Goal: Task Accomplishment & Management: Use online tool/utility

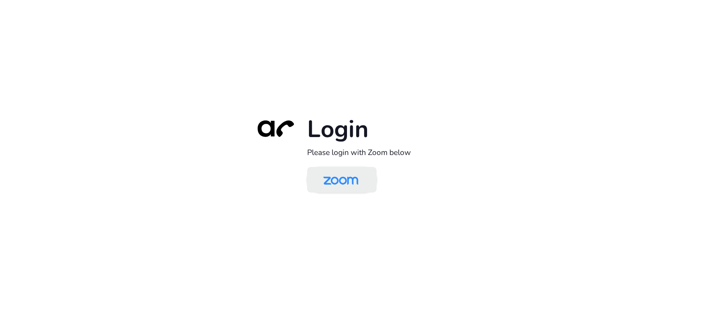
click at [342, 182] on img at bounding box center [341, 181] width 50 height 24
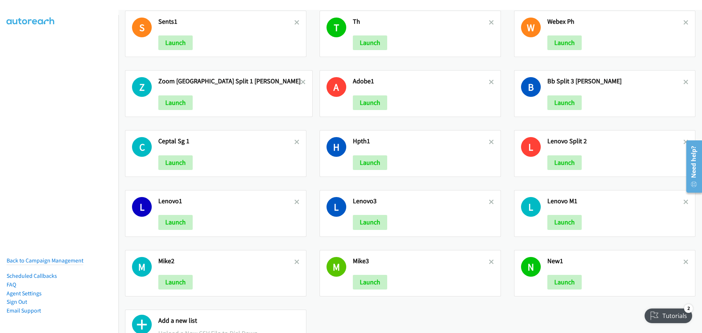
scroll to position [663, 0]
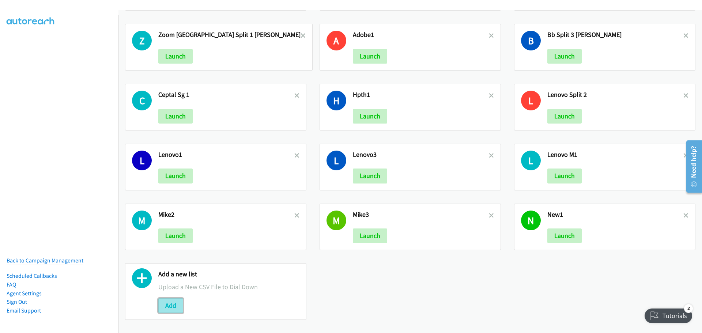
click at [176, 299] on button "Add" at bounding box center [170, 305] width 25 height 15
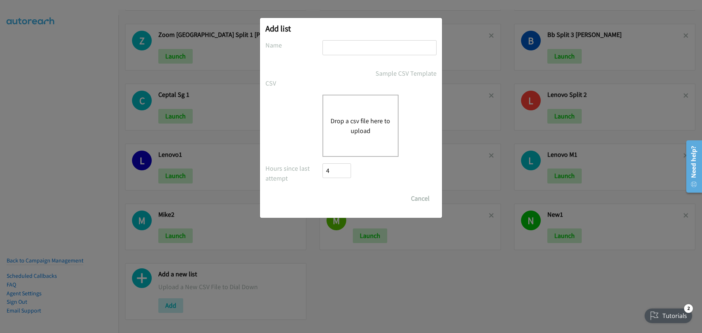
click at [373, 133] on button "Drop a csv file here to upload" at bounding box center [361, 126] width 60 height 20
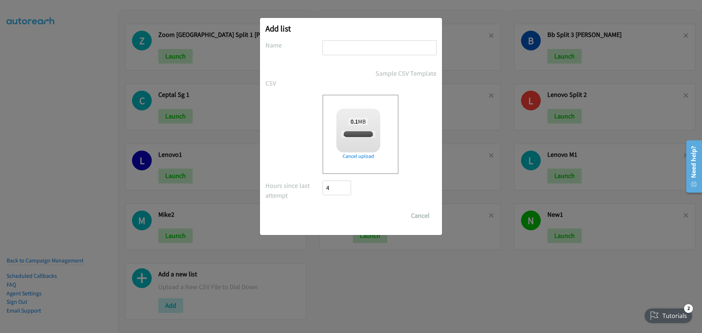
checkbox input "true"
click at [362, 45] on input "text" at bounding box center [379, 47] width 114 height 15
type input "LenovoMY"
click at [347, 212] on input "Save List" at bounding box center [341, 215] width 38 height 15
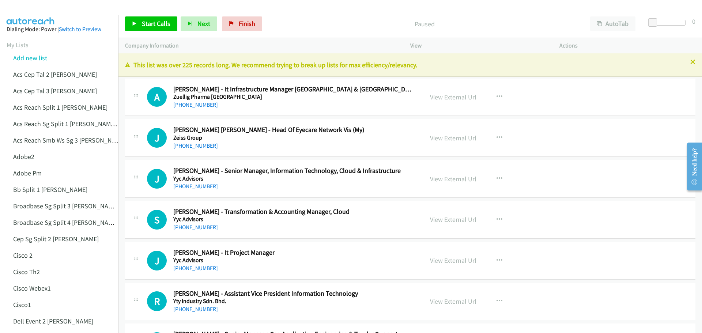
click at [461, 97] on link "View External Url" at bounding box center [453, 97] width 46 height 8
click at [161, 26] on span "Start Calls" at bounding box center [156, 23] width 29 height 8
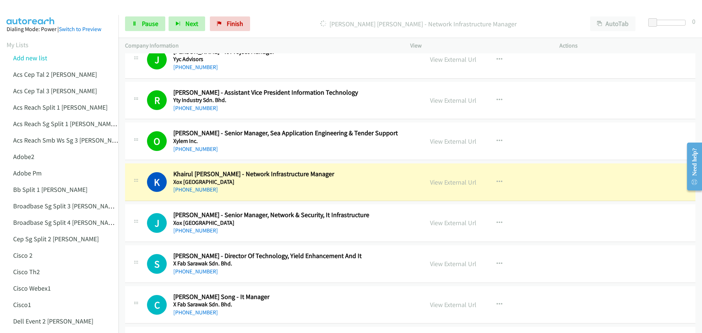
scroll to position [219, 0]
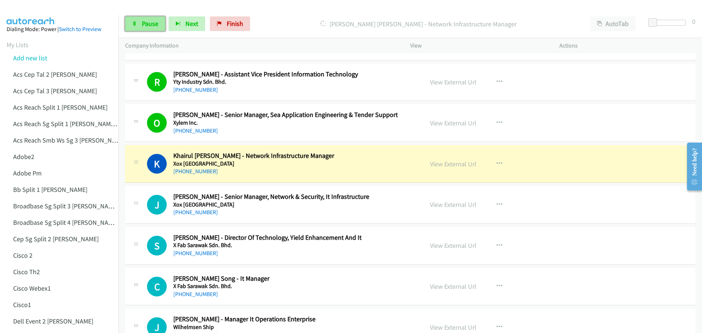
click at [148, 23] on span "Pause" at bounding box center [150, 23] width 16 height 8
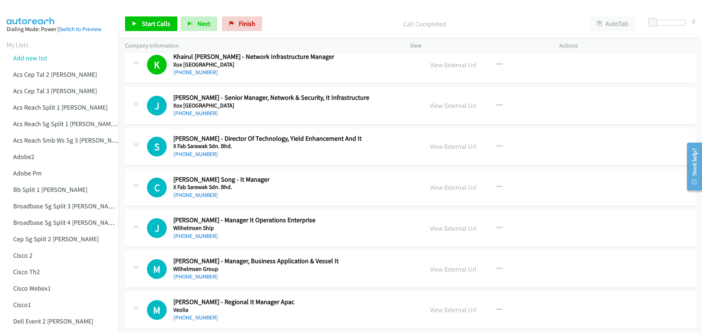
scroll to position [329, 0]
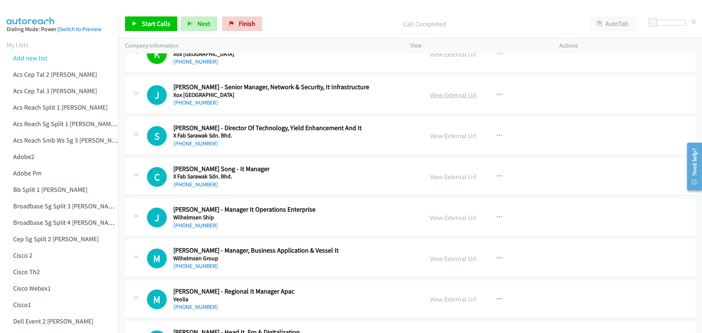
click at [442, 93] on link "View External Url" at bounding box center [453, 95] width 46 height 8
click at [155, 25] on span "Start Calls" at bounding box center [156, 23] width 29 height 8
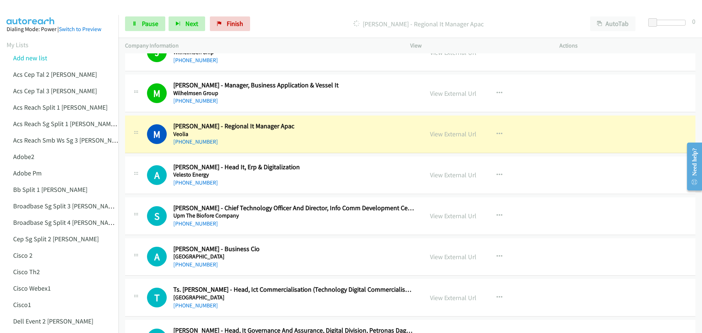
scroll to position [512, 0]
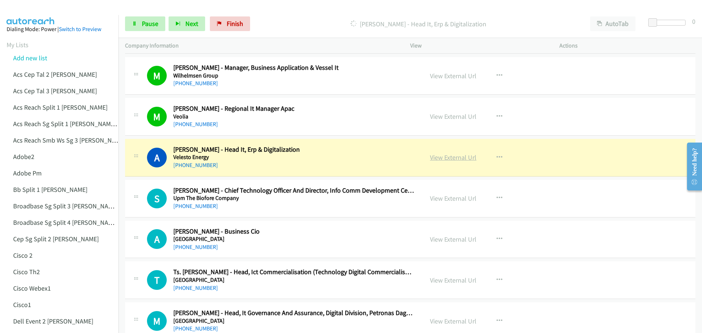
click at [452, 157] on link "View External Url" at bounding box center [453, 157] width 46 height 8
click at [145, 28] on link "Pause" at bounding box center [145, 23] width 40 height 15
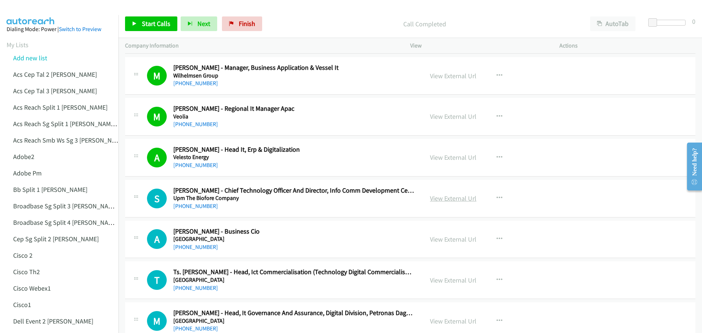
click at [455, 199] on link "View External Url" at bounding box center [453, 198] width 46 height 8
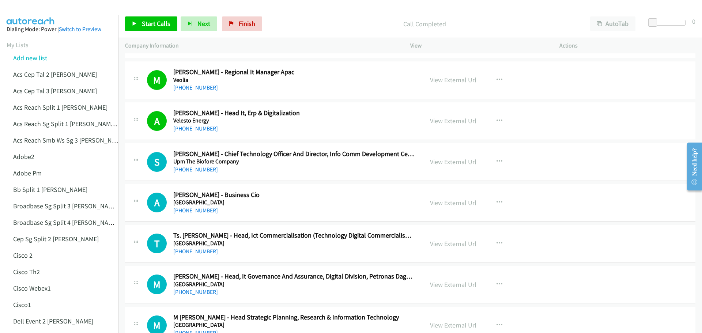
scroll to position [585, 0]
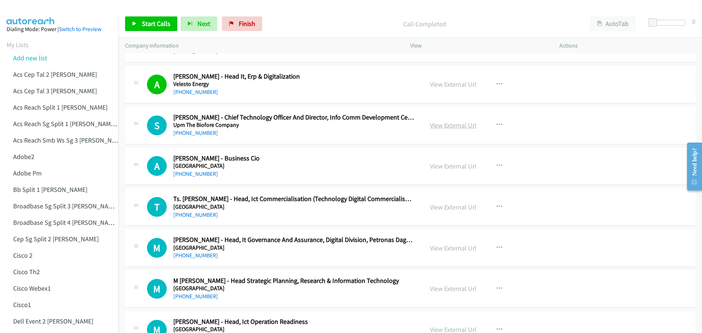
click at [444, 126] on link "View External Url" at bounding box center [453, 125] width 46 height 8
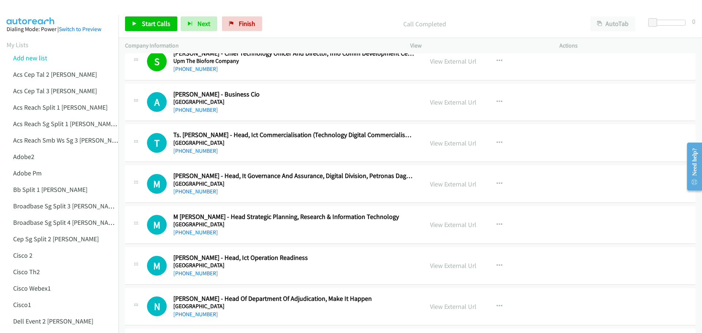
scroll to position [658, 0]
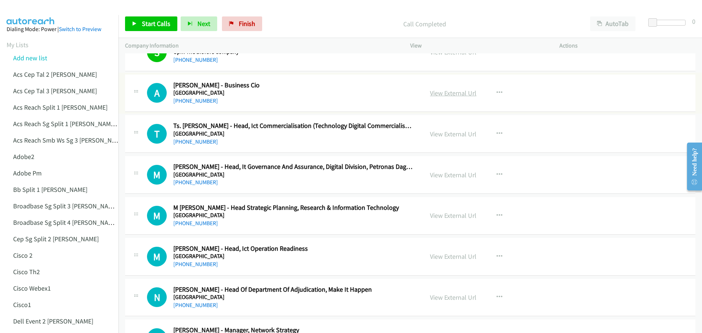
click at [460, 92] on link "View External Url" at bounding box center [453, 93] width 46 height 8
click at [453, 135] on link "View External Url" at bounding box center [453, 134] width 46 height 8
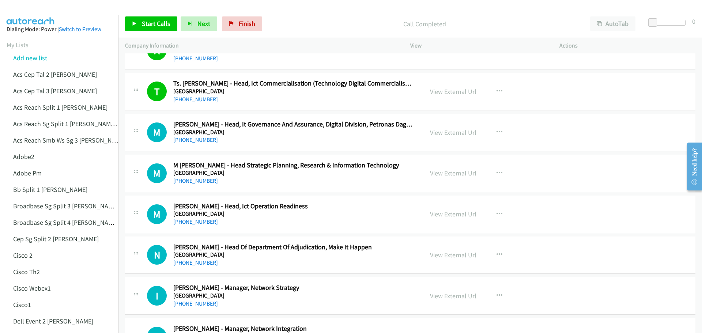
scroll to position [731, 0]
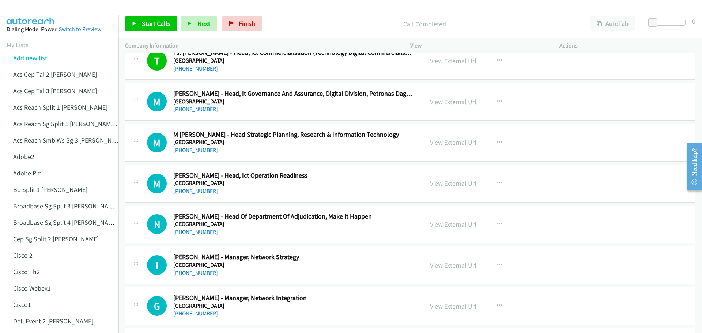
click at [456, 105] on link "View External Url" at bounding box center [453, 102] width 46 height 8
click at [442, 143] on link "View External Url" at bounding box center [453, 142] width 46 height 8
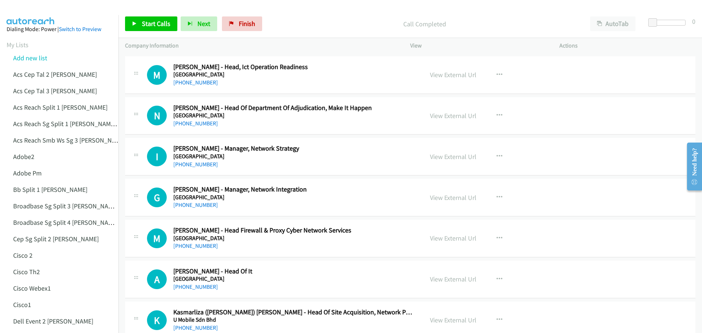
scroll to position [841, 0]
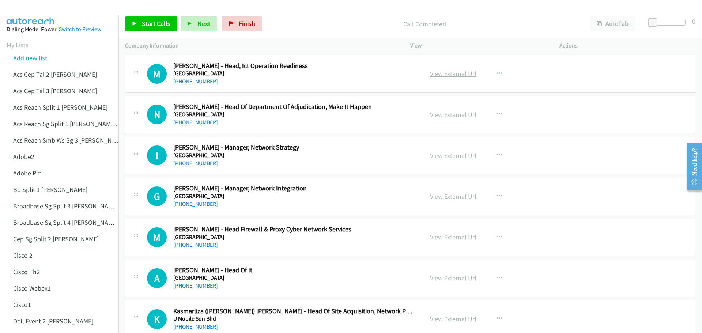
click at [446, 73] on link "View External Url" at bounding box center [453, 73] width 46 height 8
click at [442, 114] on link "View External Url" at bounding box center [453, 114] width 46 height 8
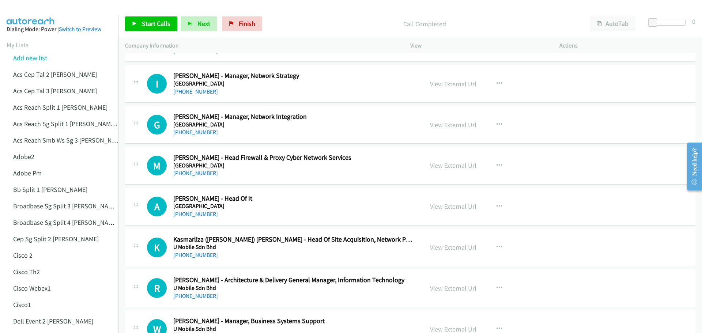
scroll to position [914, 0]
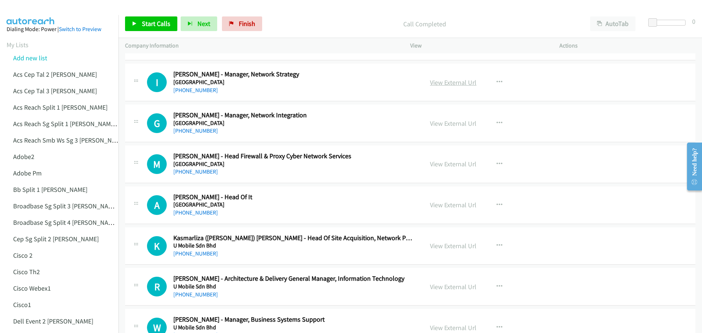
click at [460, 81] on link "View External Url" at bounding box center [453, 82] width 46 height 8
click at [454, 124] on link "View External Url" at bounding box center [453, 123] width 46 height 8
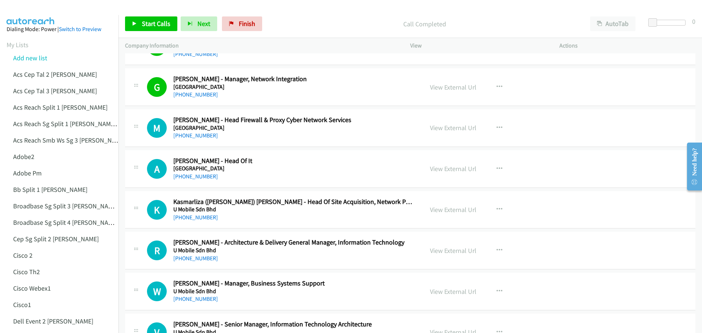
scroll to position [951, 0]
click at [446, 126] on link "View External Url" at bounding box center [453, 127] width 46 height 8
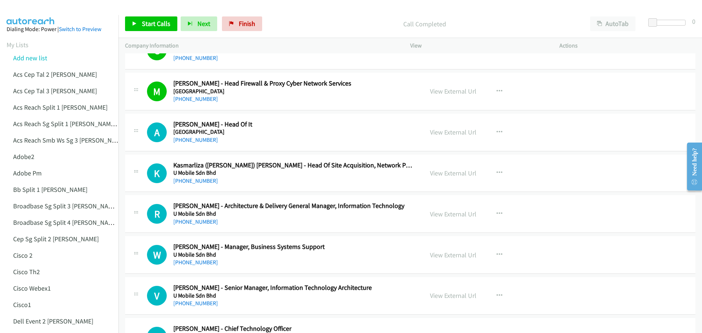
scroll to position [987, 0]
click at [445, 132] on link "View External Url" at bounding box center [453, 132] width 46 height 8
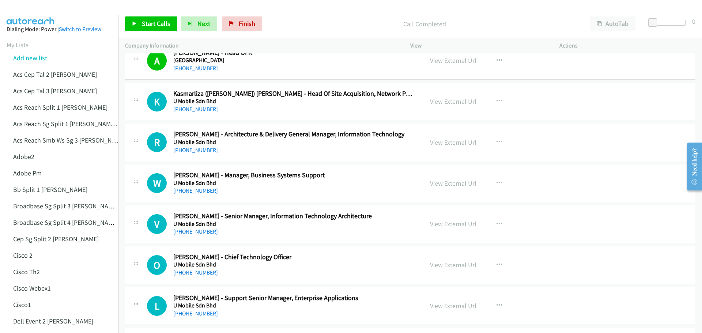
scroll to position [1060, 0]
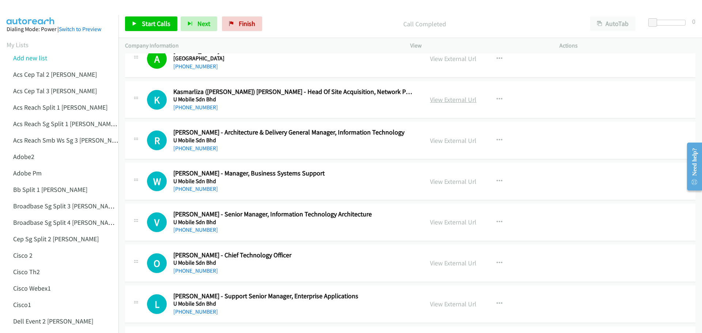
click at [437, 102] on link "View External Url" at bounding box center [453, 99] width 46 height 8
click at [454, 137] on link "View External Url" at bounding box center [453, 140] width 46 height 8
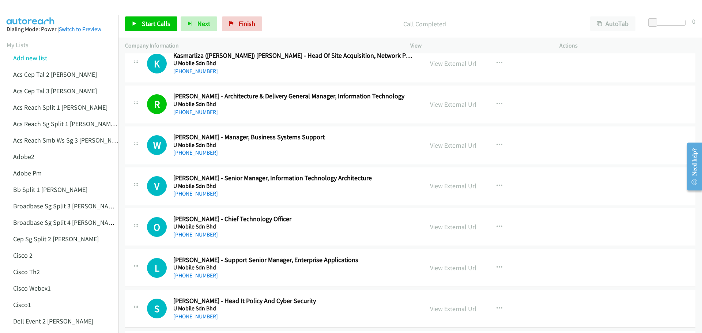
scroll to position [1097, 0]
click at [446, 143] on link "View External Url" at bounding box center [453, 145] width 46 height 8
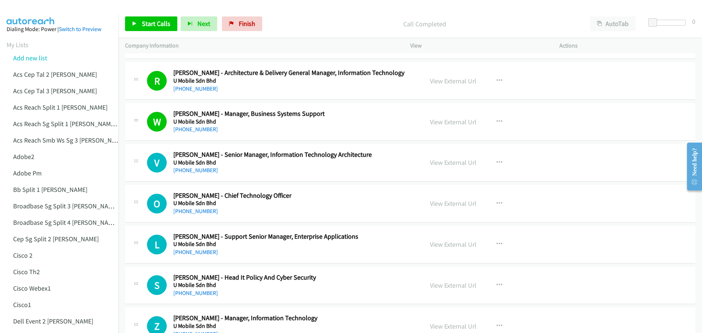
scroll to position [1170, 0]
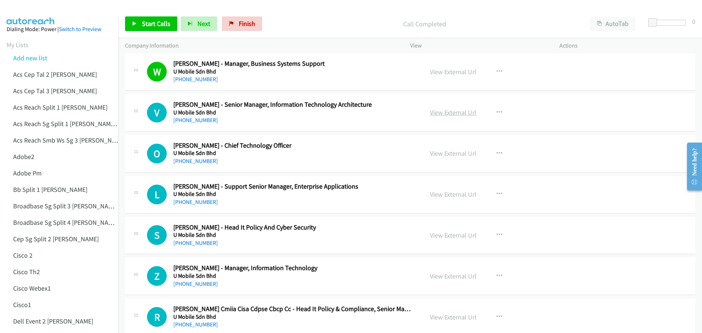
click at [444, 115] on link "View External Url" at bounding box center [453, 112] width 46 height 8
click at [454, 152] on link "View External Url" at bounding box center [453, 153] width 46 height 8
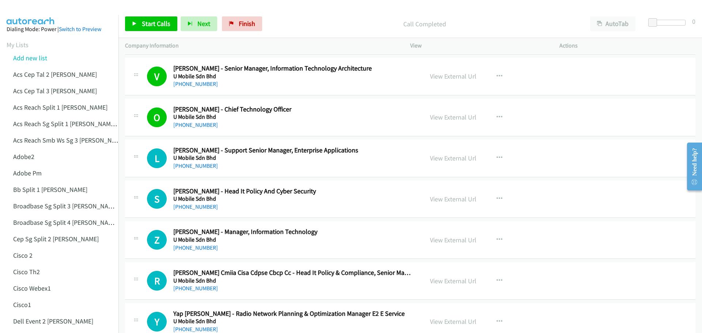
scroll to position [1207, 0]
click at [445, 157] on link "View External Url" at bounding box center [453, 158] width 46 height 8
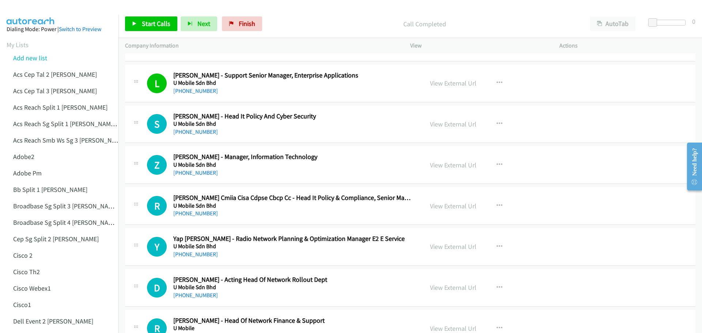
scroll to position [1280, 0]
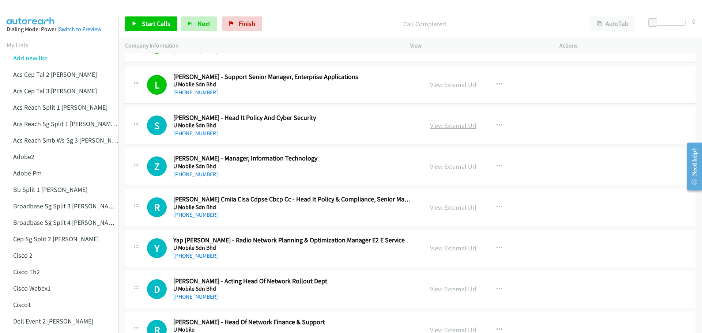
click at [452, 122] on link "View External Url" at bounding box center [453, 125] width 46 height 8
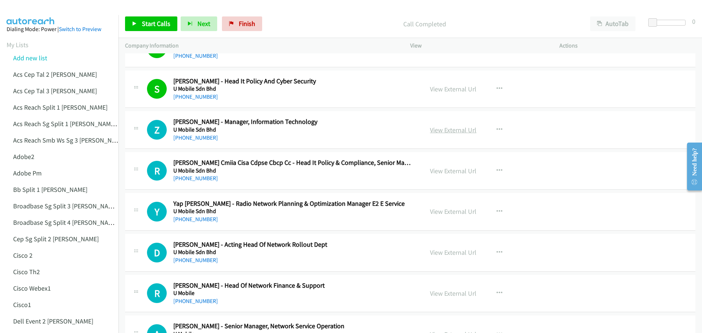
click at [450, 131] on link "View External Url" at bounding box center [453, 130] width 46 height 8
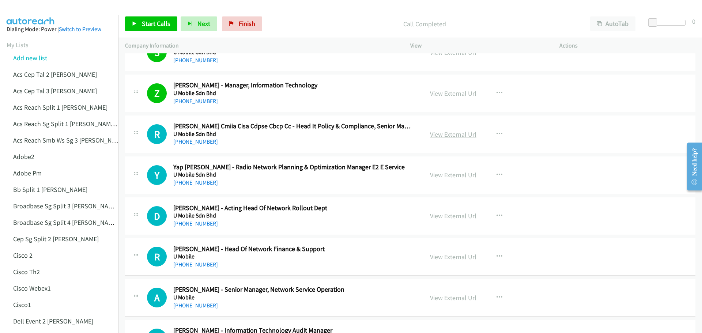
click at [446, 132] on link "View External Url" at bounding box center [453, 134] width 46 height 8
click at [451, 176] on link "View External Url" at bounding box center [453, 175] width 46 height 8
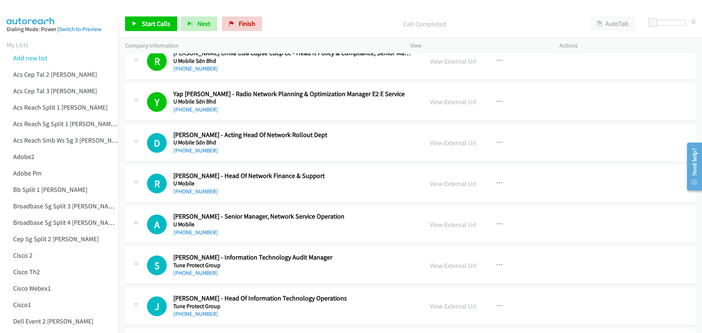
scroll to position [1463, 0]
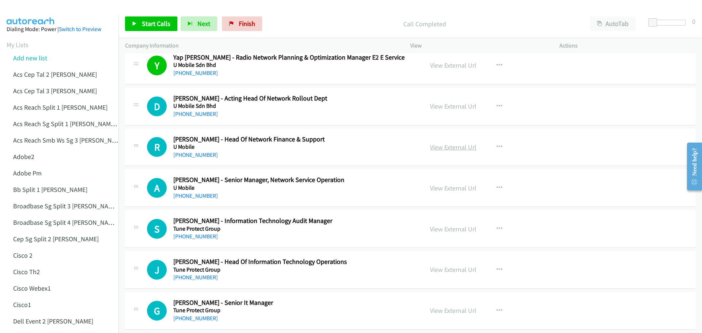
click at [451, 148] on link "View External Url" at bounding box center [453, 147] width 46 height 8
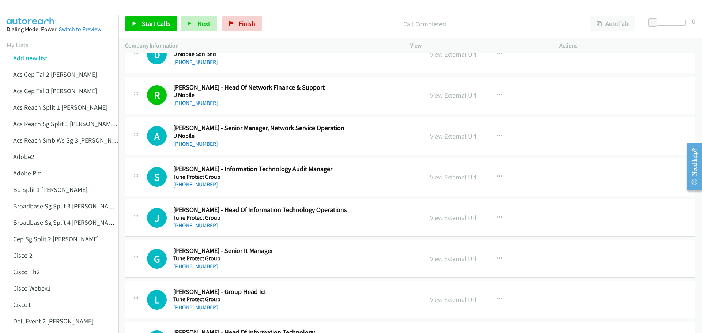
scroll to position [1536, 0]
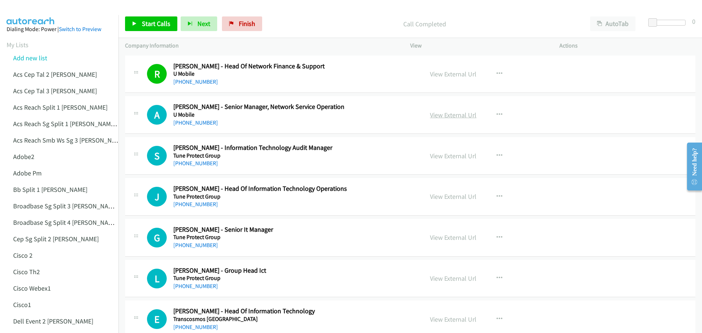
click at [444, 116] on link "View External Url" at bounding box center [453, 115] width 46 height 8
click at [158, 21] on span "Start Calls" at bounding box center [156, 23] width 29 height 8
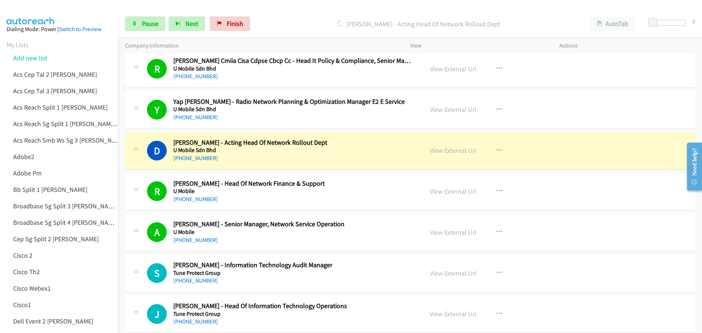
scroll to position [1426, 0]
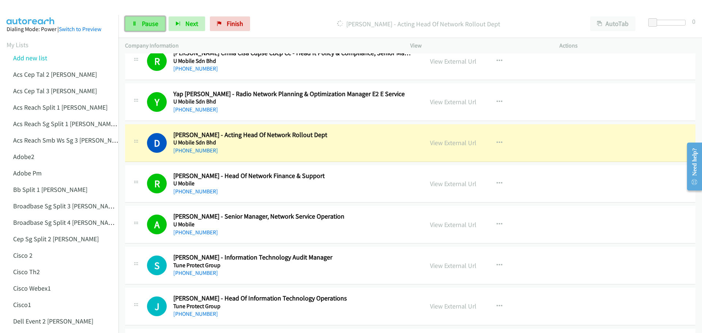
click at [150, 30] on link "Pause" at bounding box center [145, 23] width 40 height 15
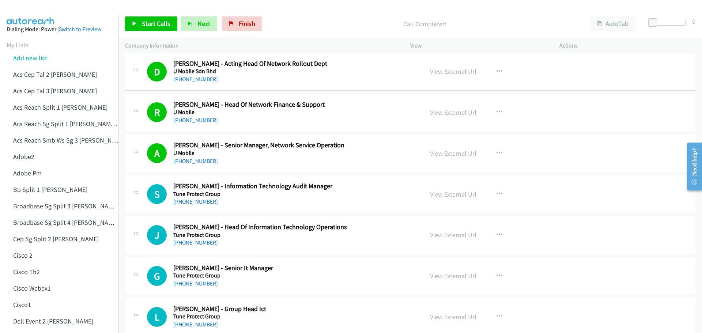
scroll to position [1499, 0]
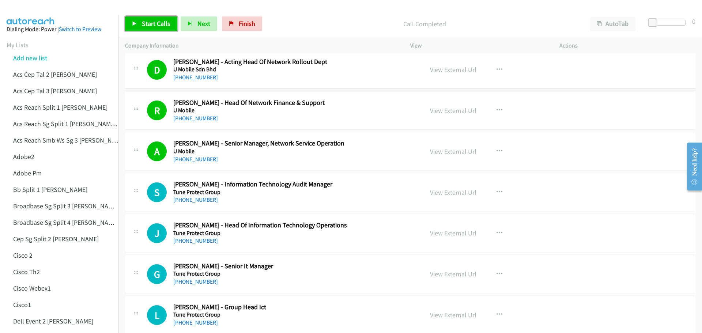
click at [164, 24] on span "Start Calls" at bounding box center [156, 23] width 29 height 8
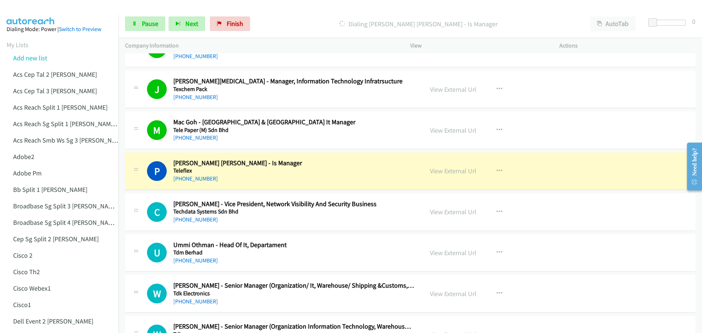
scroll to position [2048, 0]
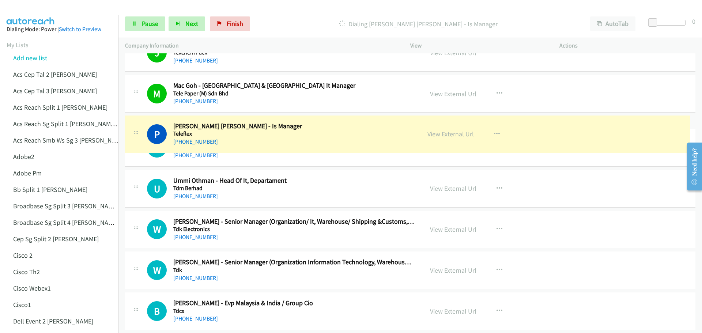
drag, startPoint x: 281, startPoint y: 126, endPoint x: 246, endPoint y: 126, distance: 34.7
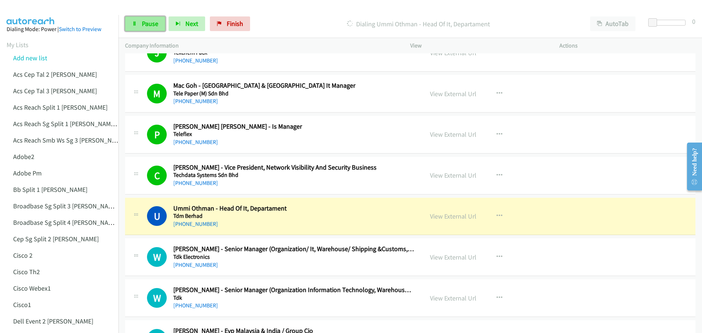
click at [144, 26] on span "Pause" at bounding box center [150, 23] width 16 height 8
click at [450, 176] on link "View External Url" at bounding box center [453, 175] width 46 height 8
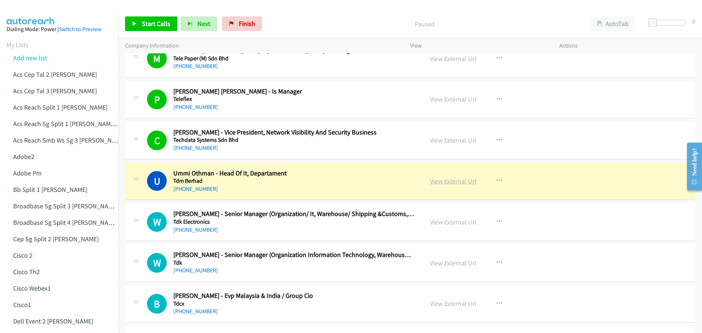
scroll to position [2084, 0]
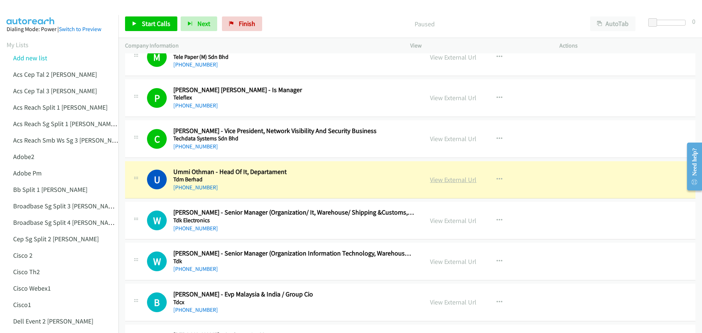
click at [453, 180] on link "View External Url" at bounding box center [453, 180] width 46 height 8
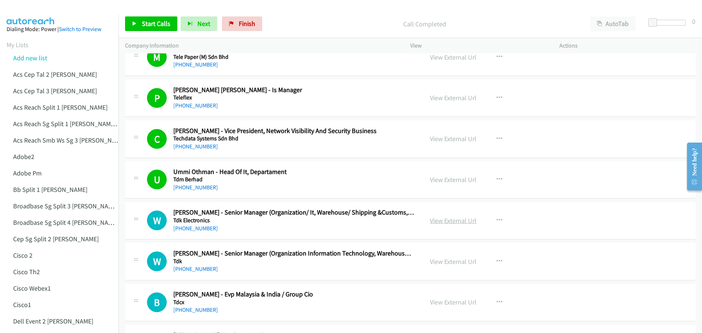
click at [447, 221] on link "View External Url" at bounding box center [453, 220] width 46 height 8
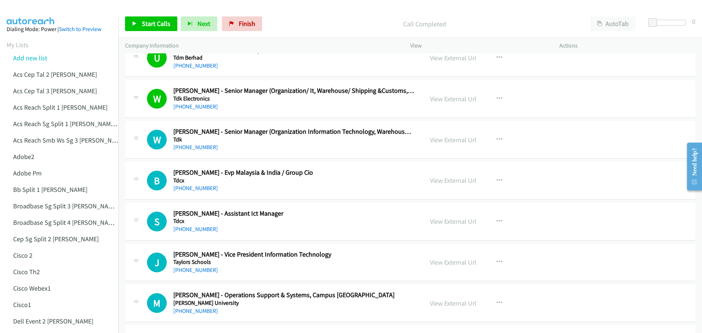
scroll to position [2230, 0]
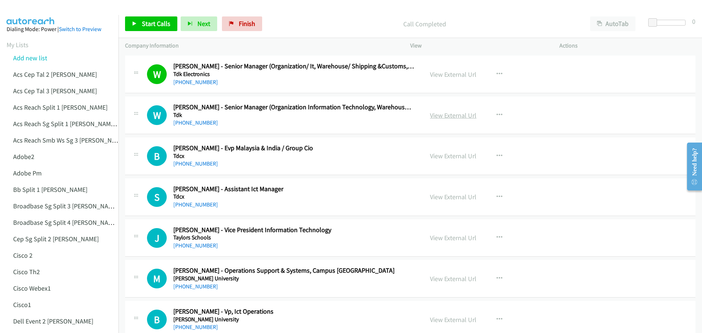
click at [444, 116] on link "View External Url" at bounding box center [453, 115] width 46 height 8
click at [150, 16] on div "Start Calls Pause Next Finish Call Completed AutoTab AutoTab 0" at bounding box center [410, 24] width 584 height 28
click at [150, 26] on span "Start Calls" at bounding box center [156, 23] width 29 height 8
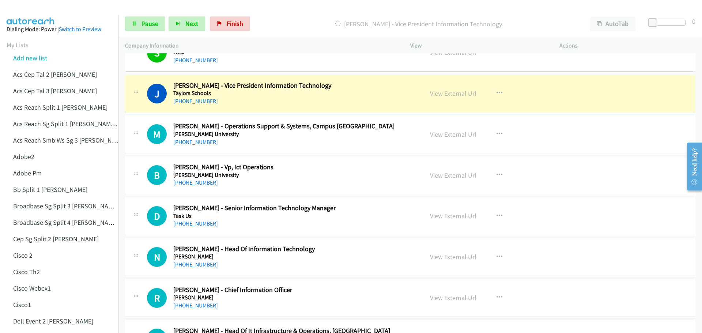
scroll to position [2377, 0]
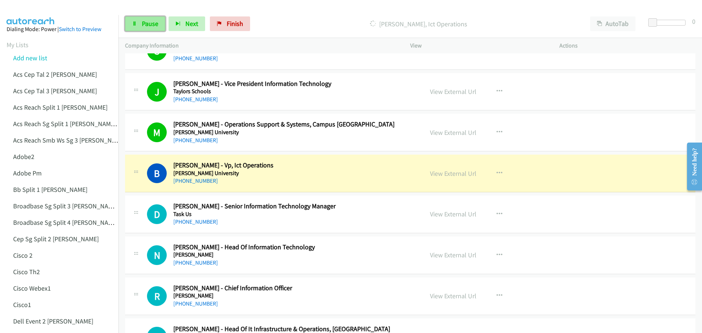
click at [146, 24] on span "Pause" at bounding box center [150, 23] width 16 height 8
click at [452, 134] on link "View External Url" at bounding box center [453, 132] width 46 height 8
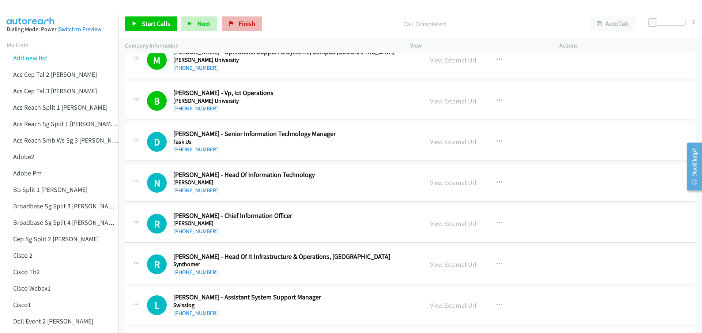
scroll to position [2450, 0]
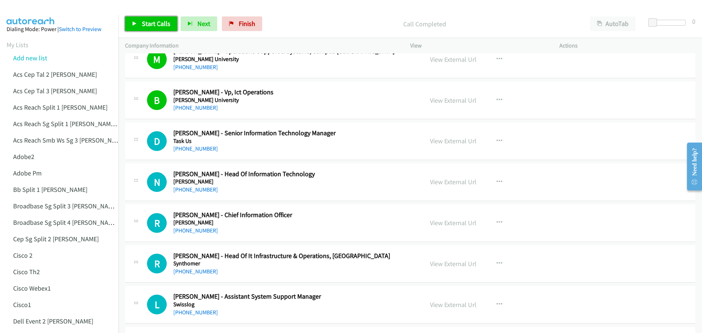
click at [157, 25] on span "Start Calls" at bounding box center [156, 23] width 29 height 8
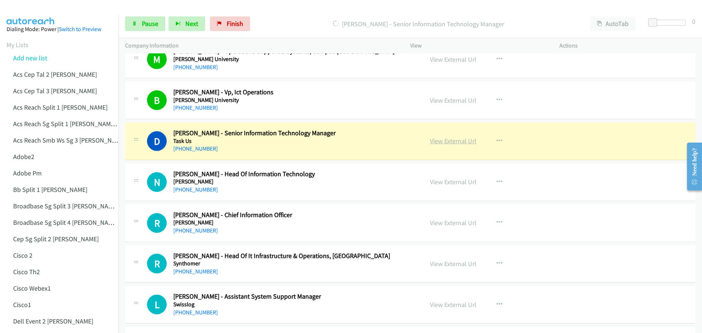
click at [453, 143] on link "View External Url" at bounding box center [453, 141] width 46 height 8
click at [151, 26] on span "Pause" at bounding box center [150, 23] width 16 height 8
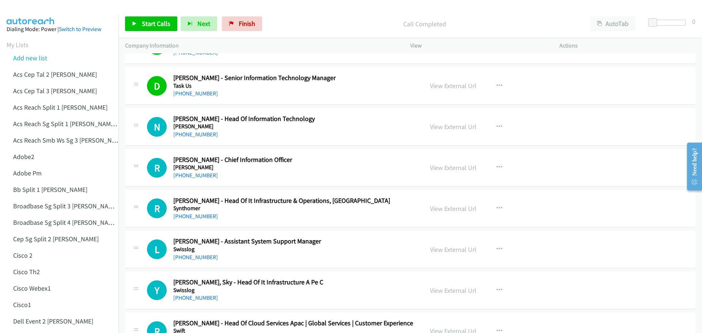
scroll to position [2523, 0]
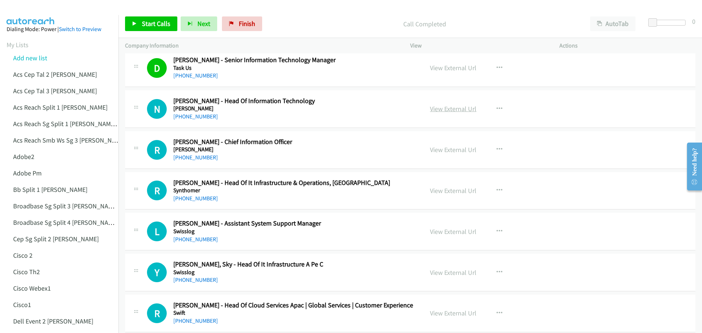
click at [446, 108] on link "View External Url" at bounding box center [453, 109] width 46 height 8
click at [449, 151] on link "View External Url" at bounding box center [453, 150] width 46 height 8
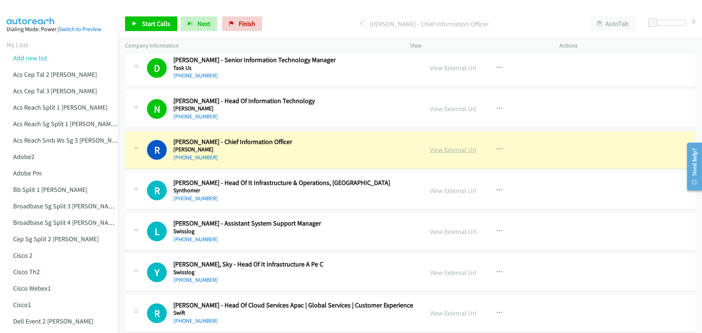
click at [448, 147] on link "View External Url" at bounding box center [453, 150] width 46 height 8
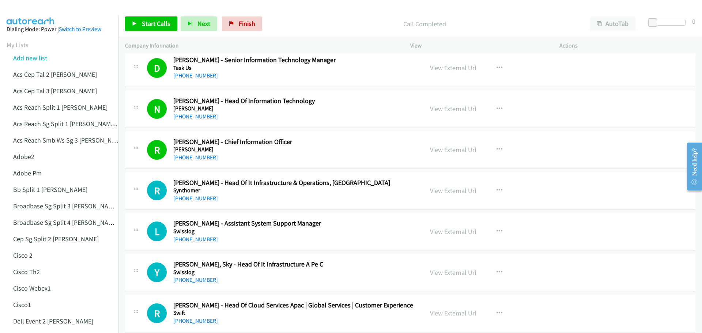
click at [160, 14] on div "Start Calls Pause Next Finish Call Completed AutoTab AutoTab 0" at bounding box center [410, 24] width 584 height 28
click at [157, 24] on span "Start Calls" at bounding box center [156, 23] width 29 height 8
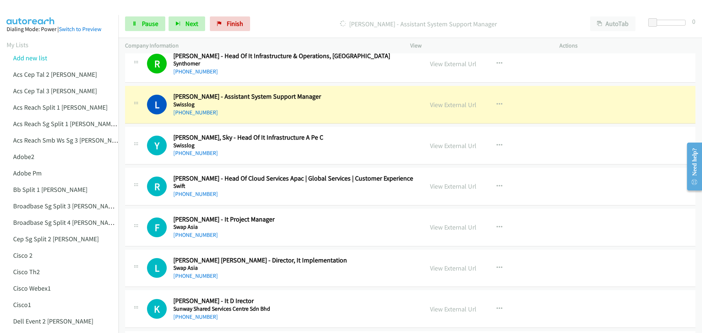
scroll to position [2669, 0]
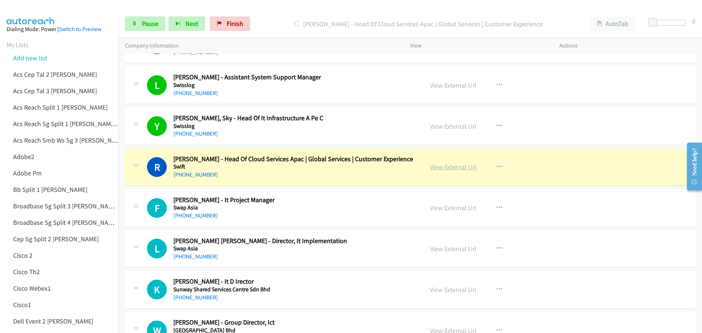
click at [453, 168] on link "View External Url" at bounding box center [453, 167] width 46 height 8
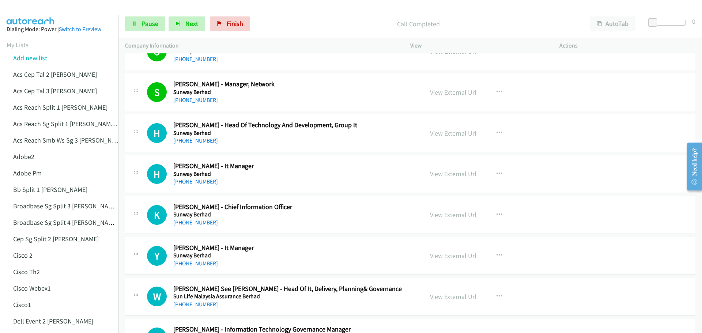
scroll to position [3071, 0]
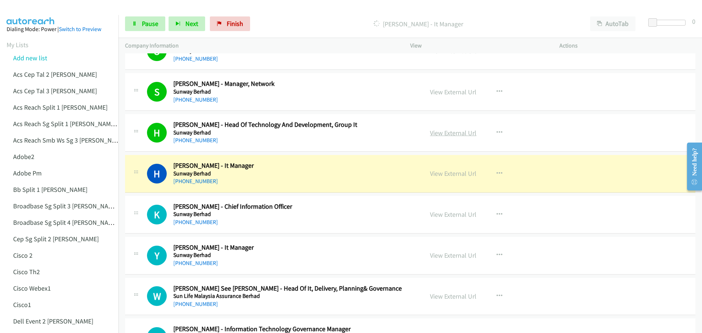
click at [447, 132] on link "View External Url" at bounding box center [453, 133] width 46 height 8
click at [153, 26] on span "Pause" at bounding box center [150, 23] width 16 height 8
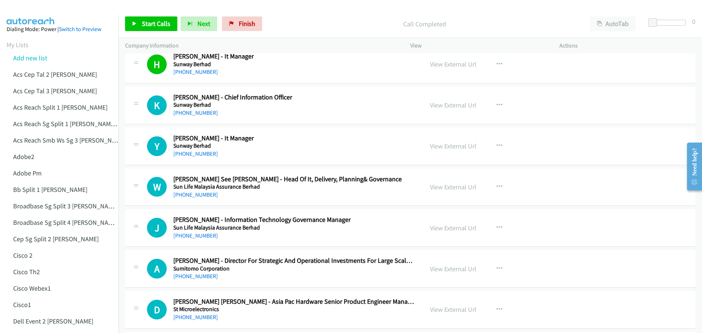
scroll to position [3181, 0]
click at [162, 21] on span "Start Calls" at bounding box center [156, 23] width 29 height 8
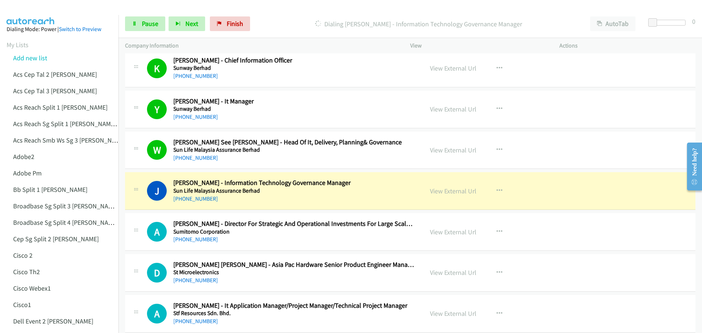
scroll to position [3254, 0]
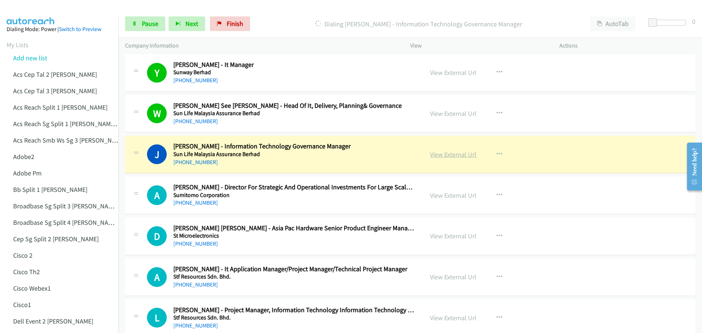
click at [436, 154] on link "View External Url" at bounding box center [453, 154] width 46 height 8
click at [145, 28] on link "Pause" at bounding box center [145, 23] width 40 height 15
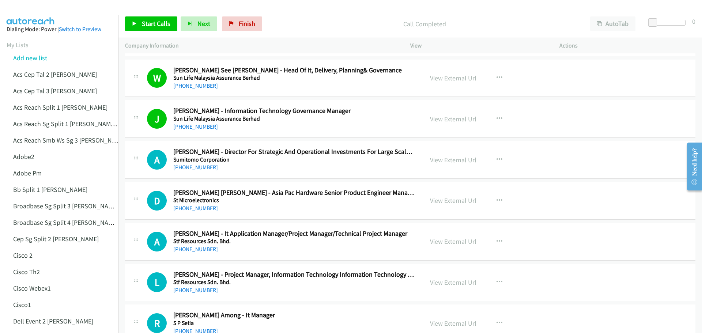
scroll to position [3291, 0]
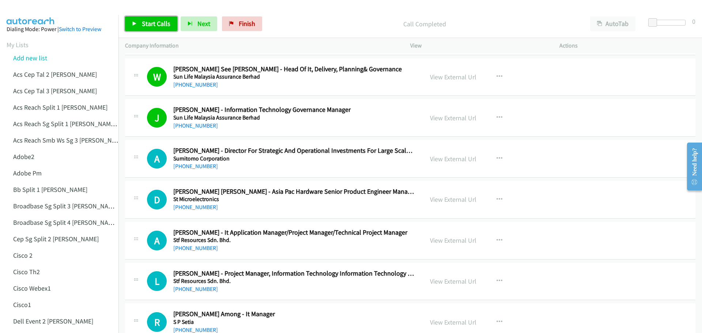
click at [158, 26] on span "Start Calls" at bounding box center [156, 23] width 29 height 8
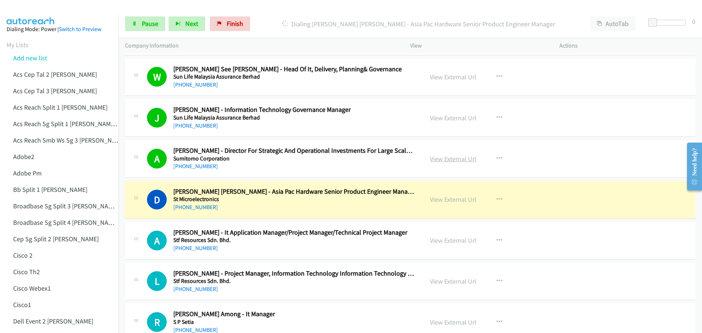
click at [452, 159] on link "View External Url" at bounding box center [453, 159] width 46 height 8
click at [149, 27] on span "Pause" at bounding box center [150, 23] width 16 height 8
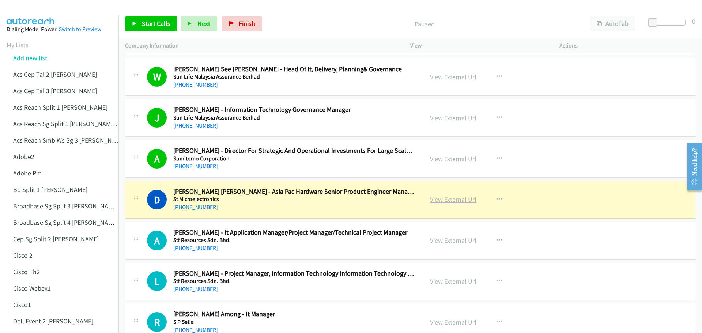
click at [454, 199] on link "View External Url" at bounding box center [453, 199] width 46 height 8
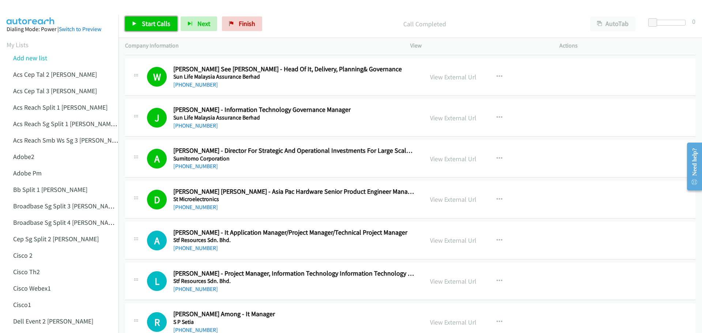
click at [157, 24] on span "Start Calls" at bounding box center [156, 23] width 29 height 8
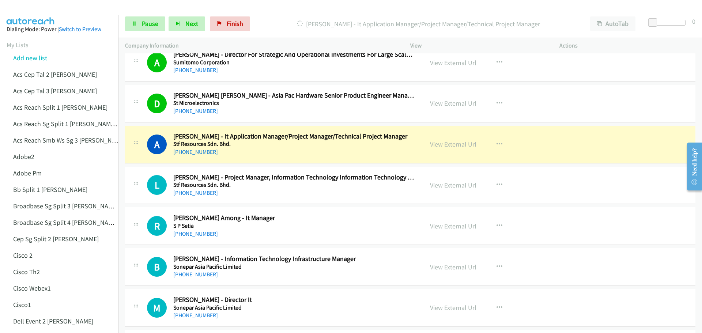
scroll to position [3400, 0]
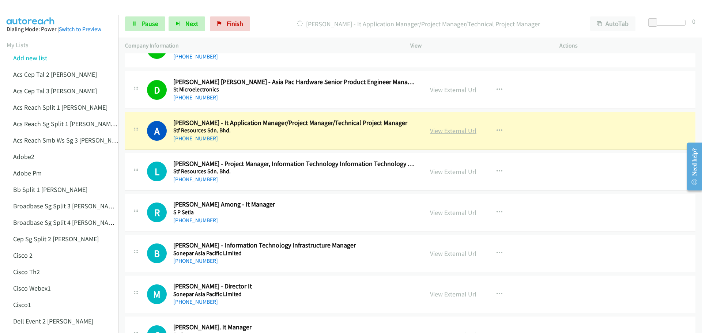
click at [450, 132] on link "View External Url" at bounding box center [453, 131] width 46 height 8
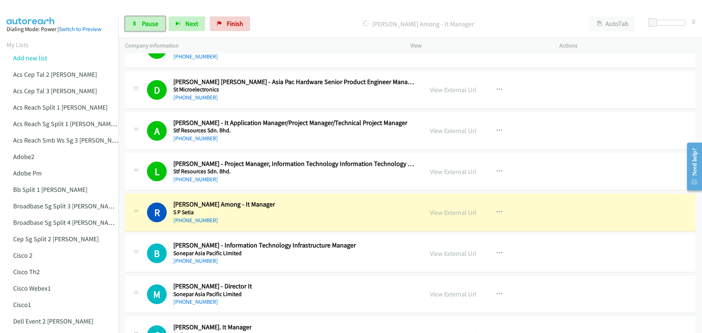
drag, startPoint x: 146, startPoint y: 26, endPoint x: 217, endPoint y: 33, distance: 71.3
click at [147, 26] on span "Pause" at bounding box center [150, 23] width 16 height 8
click at [439, 171] on link "View External Url" at bounding box center [453, 171] width 46 height 8
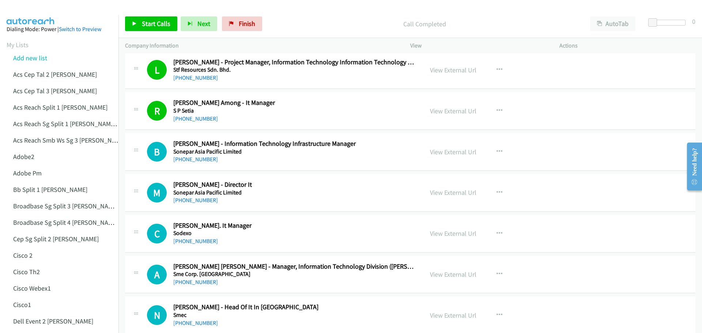
scroll to position [3510, 0]
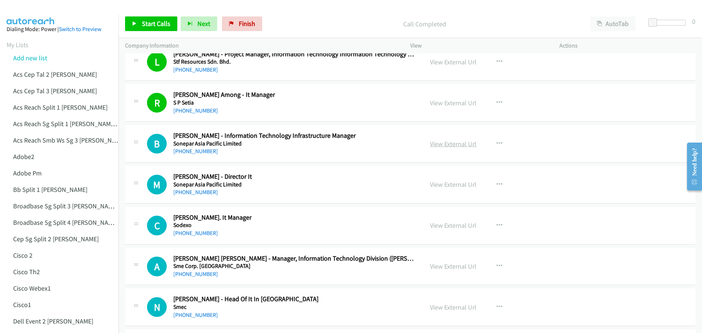
click at [435, 146] on link "View External Url" at bounding box center [453, 144] width 46 height 8
click at [442, 184] on link "View External Url" at bounding box center [453, 184] width 46 height 8
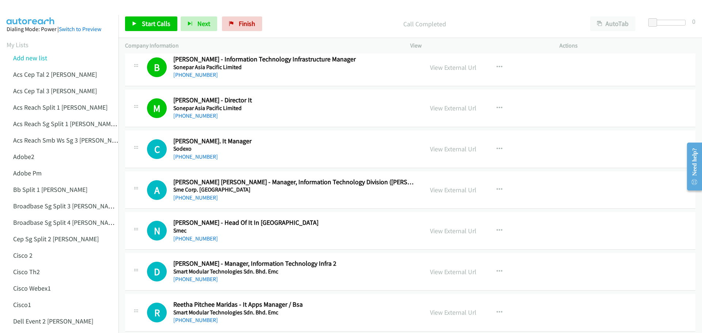
scroll to position [3620, 0]
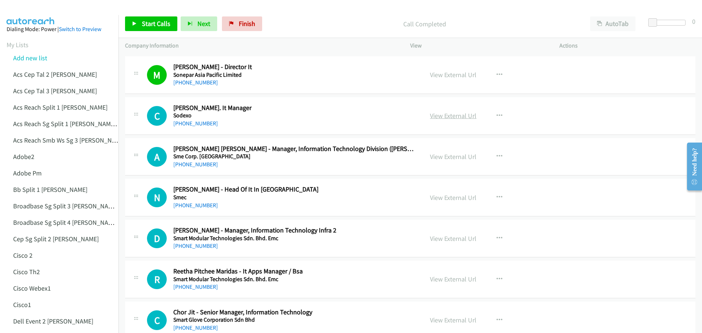
click at [458, 116] on link "View External Url" at bounding box center [453, 116] width 46 height 8
click at [445, 156] on link "View External Url" at bounding box center [453, 156] width 46 height 8
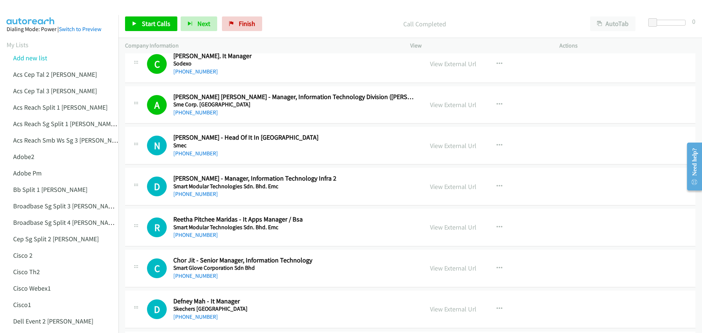
scroll to position [3693, 0]
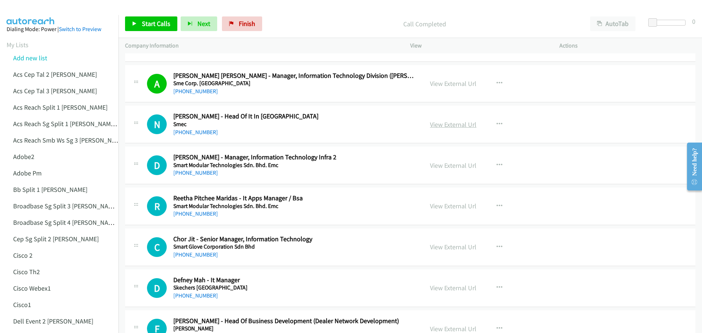
click at [442, 128] on link "View External Url" at bounding box center [453, 124] width 46 height 8
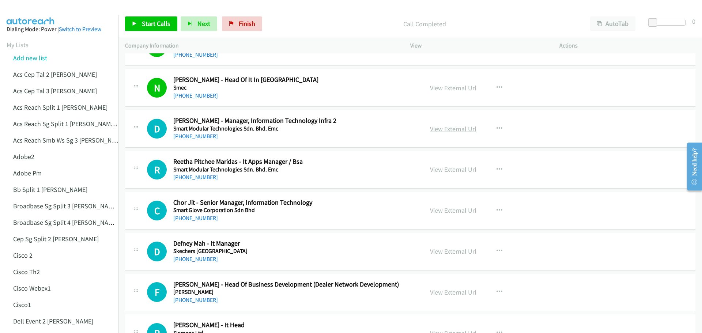
click at [449, 129] on link "View External Url" at bounding box center [453, 129] width 46 height 8
click at [446, 169] on link "View External Url" at bounding box center [453, 169] width 46 height 8
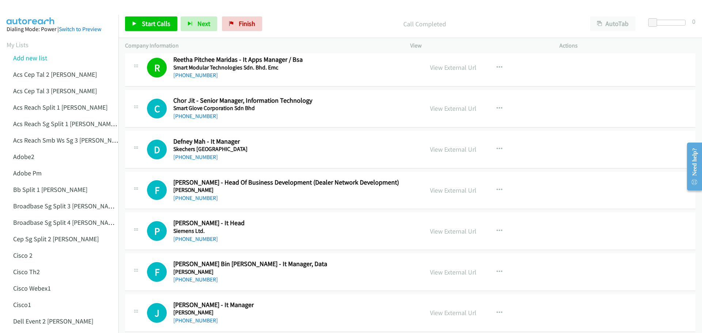
scroll to position [3839, 0]
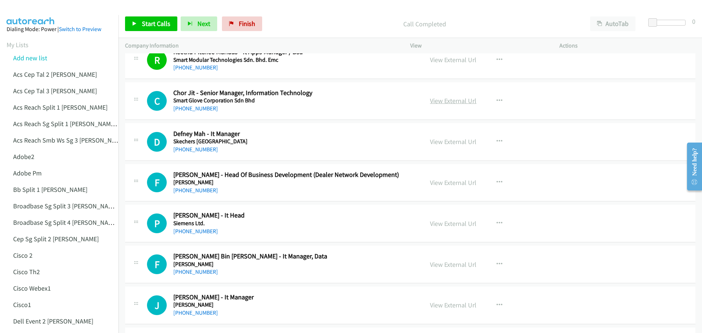
click at [446, 101] on link "View External Url" at bounding box center [453, 101] width 46 height 8
click at [444, 143] on link "View External Url" at bounding box center [453, 141] width 46 height 8
click at [448, 184] on link "View External Url" at bounding box center [453, 182] width 46 height 8
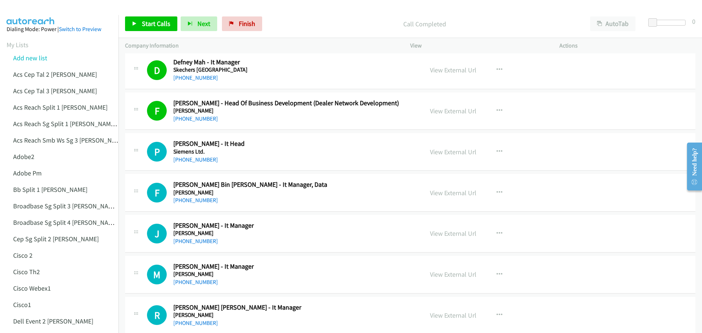
scroll to position [3912, 0]
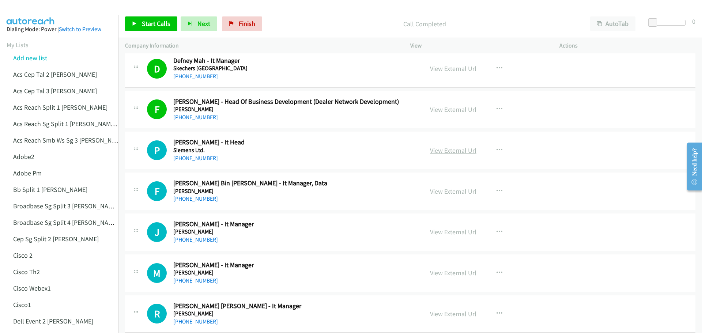
click at [456, 149] on link "View External Url" at bounding box center [453, 150] width 46 height 8
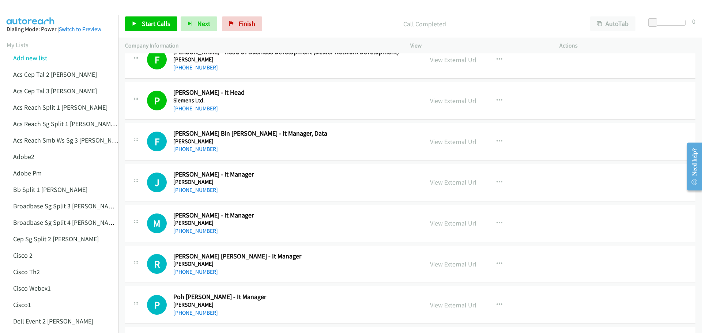
scroll to position [4022, 0]
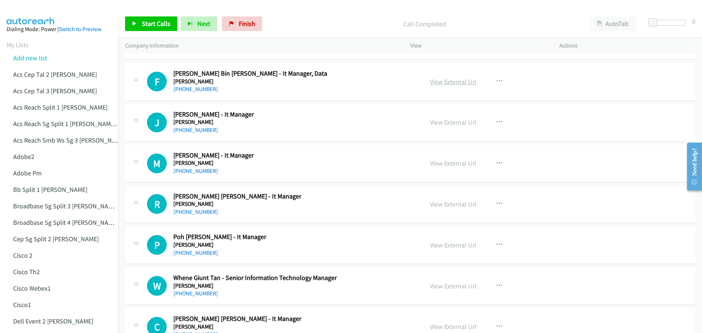
click at [454, 82] on link "View External Url" at bounding box center [453, 82] width 46 height 8
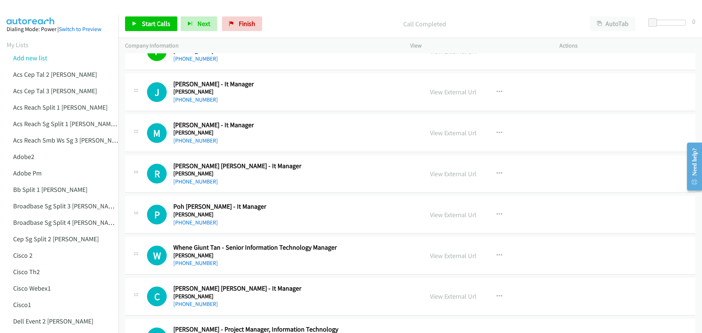
scroll to position [4058, 0]
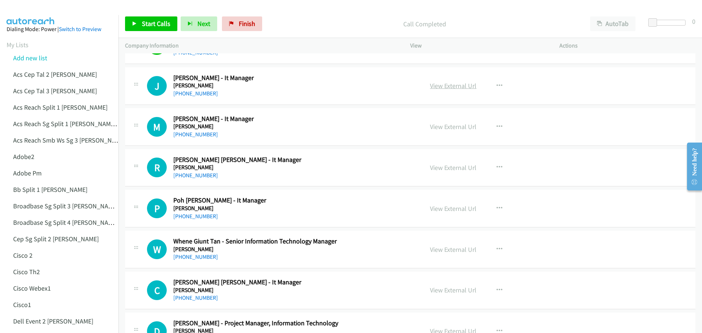
click at [442, 87] on link "View External Url" at bounding box center [453, 86] width 46 height 8
click at [454, 128] on link "View External Url" at bounding box center [453, 126] width 46 height 8
click at [441, 167] on link "View External Url" at bounding box center [453, 167] width 46 height 8
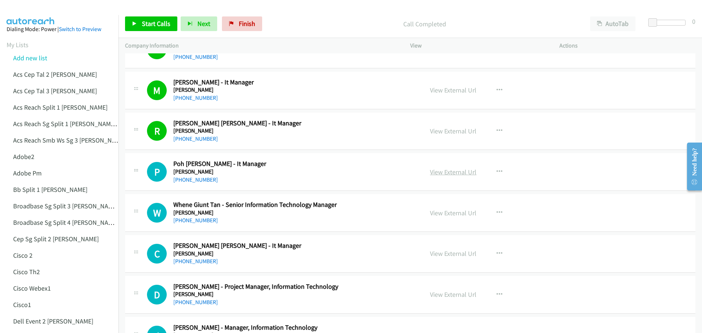
click at [449, 171] on link "View External Url" at bounding box center [453, 172] width 46 height 8
click at [153, 22] on span "Start Calls" at bounding box center [156, 23] width 29 height 8
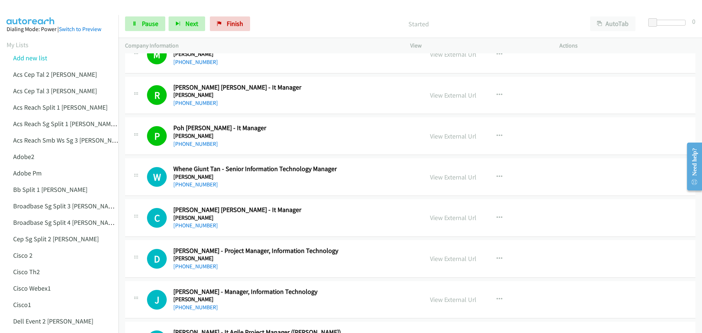
scroll to position [4132, 0]
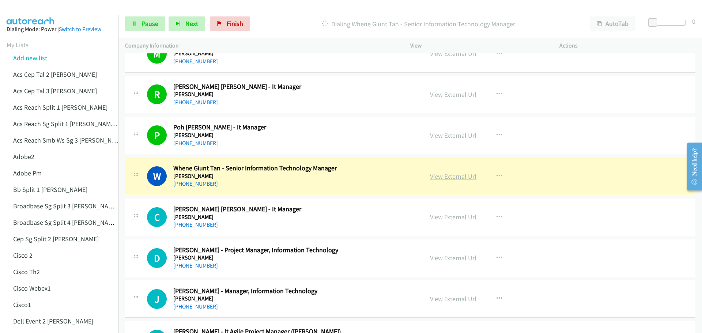
click at [434, 176] on link "View External Url" at bounding box center [453, 176] width 46 height 8
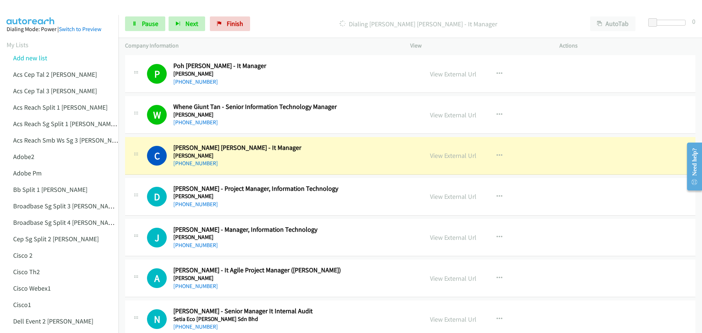
scroll to position [4205, 0]
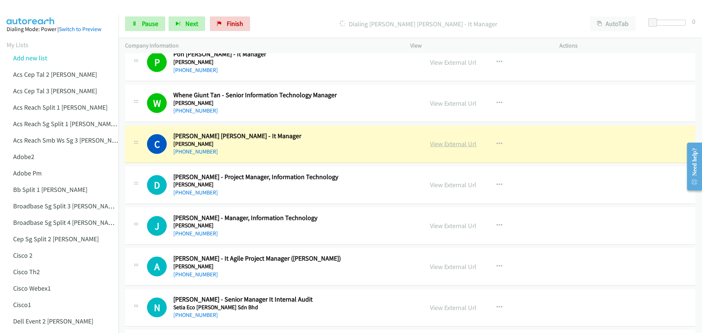
click at [445, 143] on link "View External Url" at bounding box center [453, 144] width 46 height 8
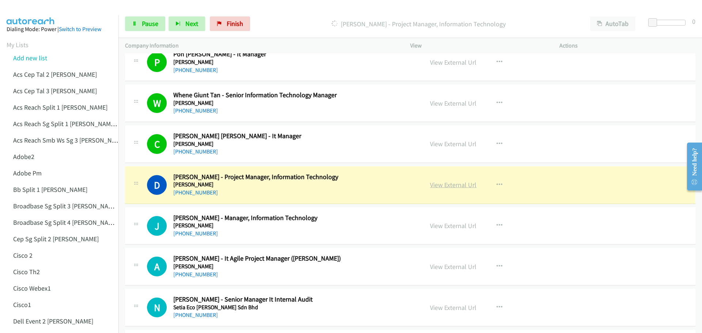
click at [441, 185] on link "View External Url" at bounding box center [453, 185] width 46 height 8
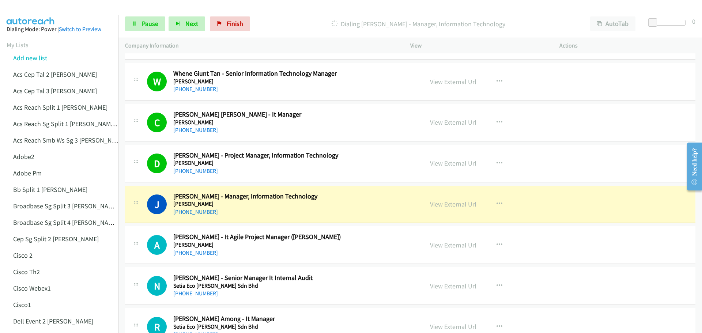
scroll to position [4241, 0]
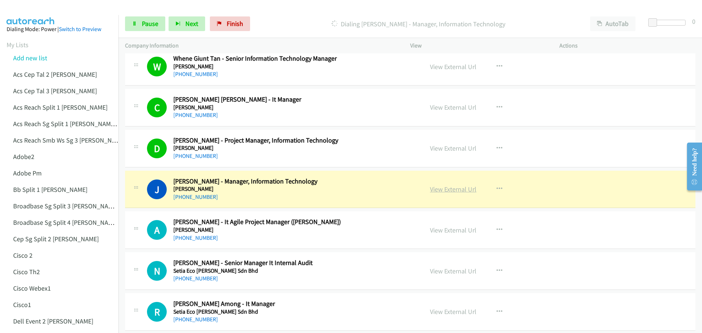
drag, startPoint x: 439, startPoint y: 190, endPoint x: 447, endPoint y: 188, distance: 8.4
drag, startPoint x: 452, startPoint y: 188, endPoint x: 419, endPoint y: 75, distance: 117.1
click at [439, 193] on link "View External Url" at bounding box center [453, 189] width 46 height 8
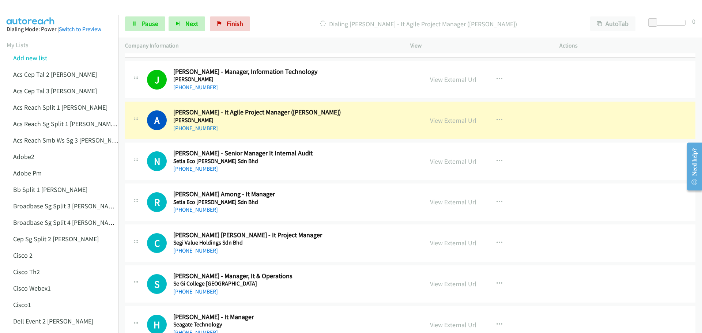
scroll to position [4388, 0]
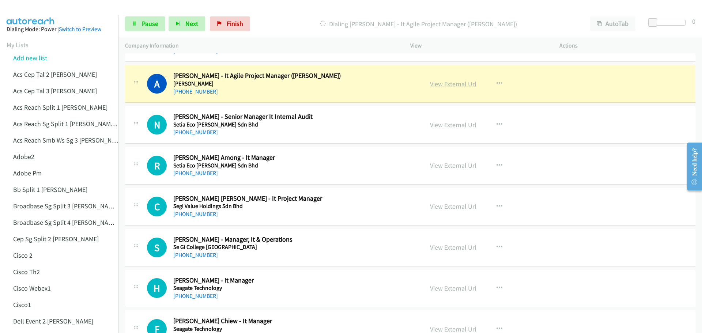
click at [450, 84] on link "View External Url" at bounding box center [453, 84] width 46 height 8
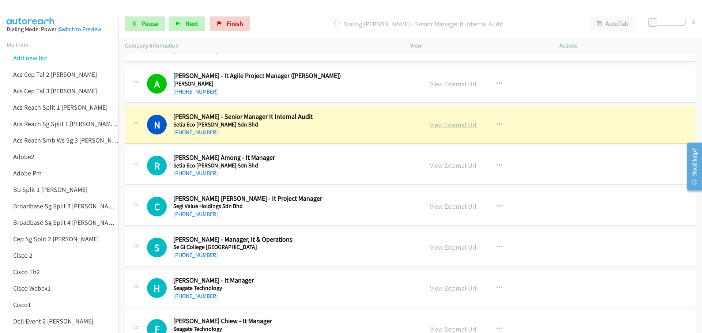
click at [448, 123] on link "View External Url" at bounding box center [453, 125] width 46 height 8
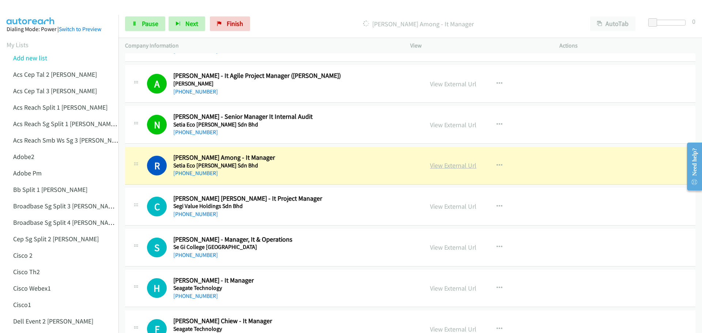
click at [440, 166] on link "View External Url" at bounding box center [453, 165] width 46 height 8
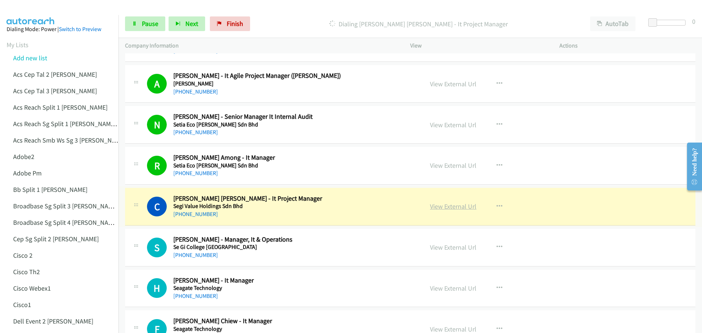
click at [454, 205] on link "View External Url" at bounding box center [453, 206] width 46 height 8
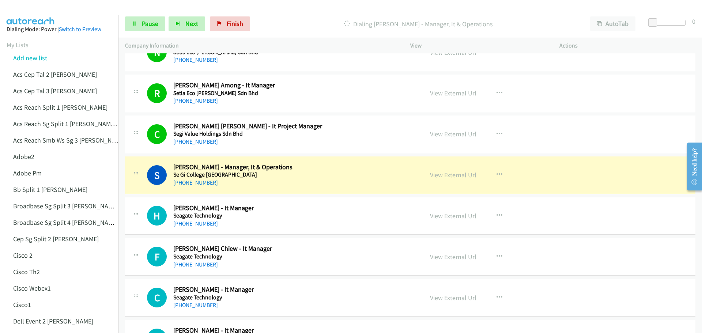
scroll to position [4461, 0]
click at [451, 178] on link "View External Url" at bounding box center [453, 174] width 46 height 8
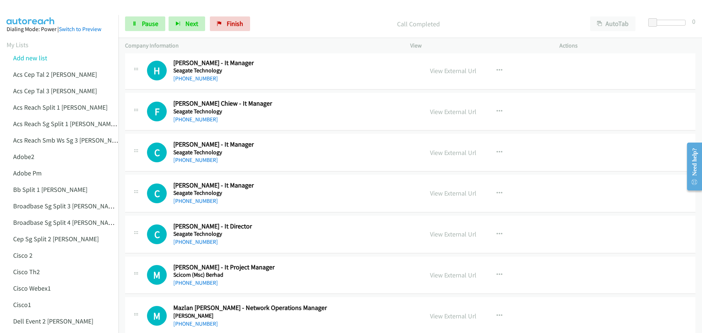
scroll to position [4607, 0]
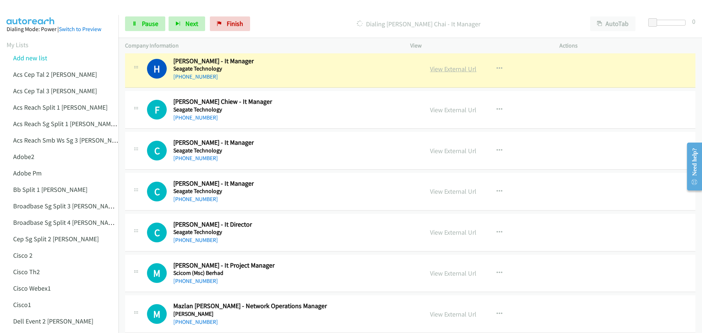
click at [446, 67] on link "View External Url" at bounding box center [453, 69] width 46 height 8
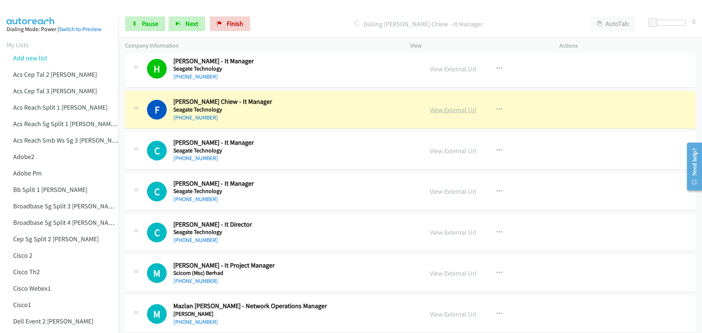
click at [453, 112] on link "View External Url" at bounding box center [453, 110] width 46 height 8
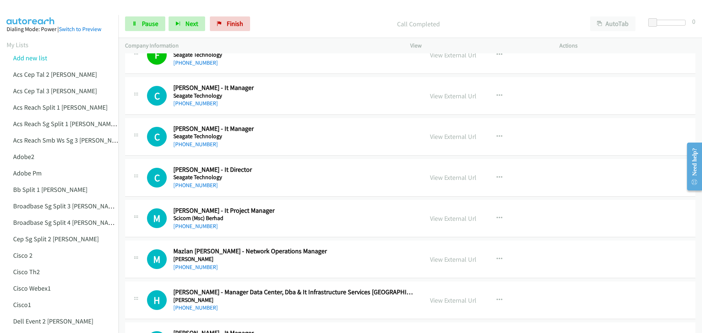
scroll to position [4643, 0]
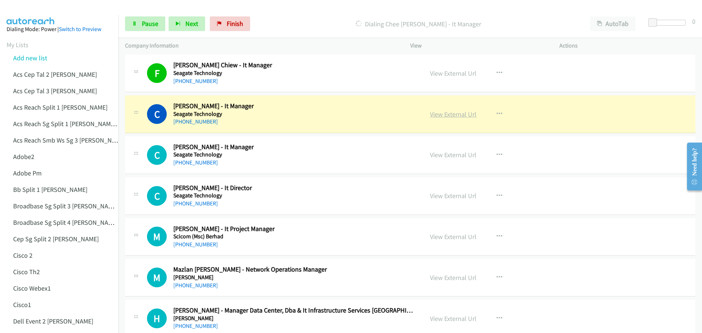
click at [444, 113] on link "View External Url" at bounding box center [453, 114] width 46 height 8
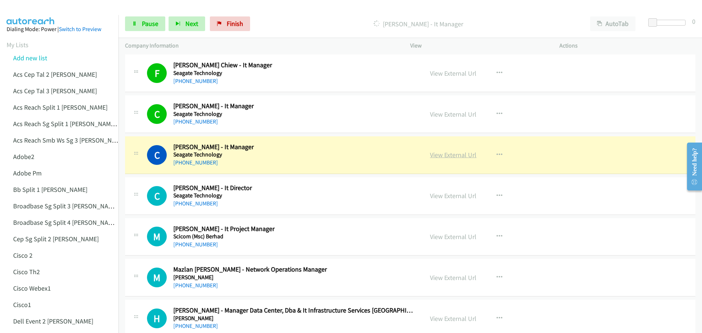
click at [442, 156] on link "View External Url" at bounding box center [453, 155] width 46 height 8
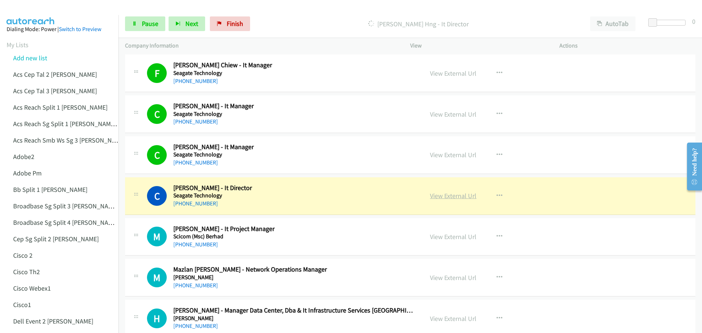
click at [443, 196] on link "View External Url" at bounding box center [453, 196] width 46 height 8
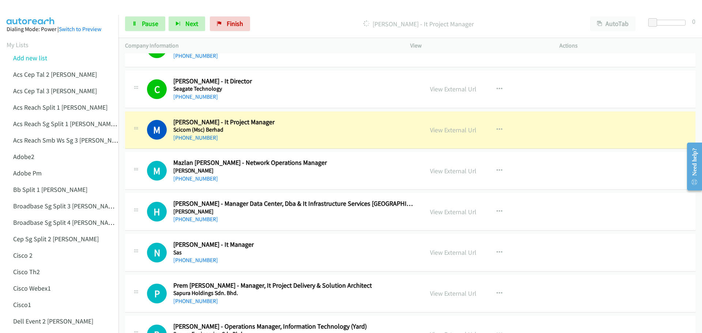
scroll to position [4753, 0]
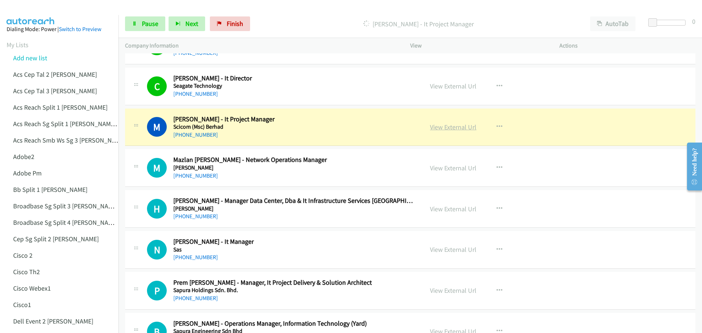
click at [454, 129] on link "View External Url" at bounding box center [453, 127] width 46 height 8
click at [149, 23] on span "Pause" at bounding box center [150, 23] width 16 height 8
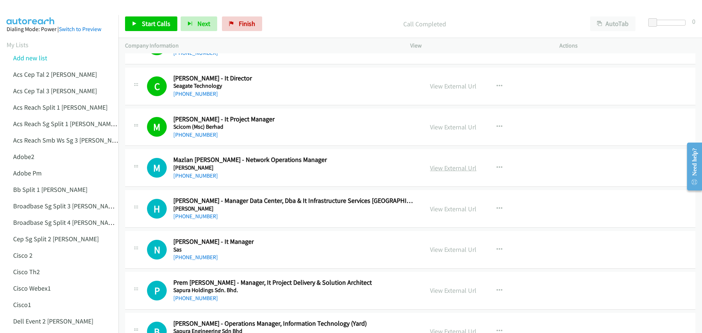
click at [457, 171] on link "View External Url" at bounding box center [453, 168] width 46 height 8
click at [449, 211] on link "View External Url" at bounding box center [453, 209] width 46 height 8
click at [161, 27] on span "Start Calls" at bounding box center [156, 23] width 29 height 8
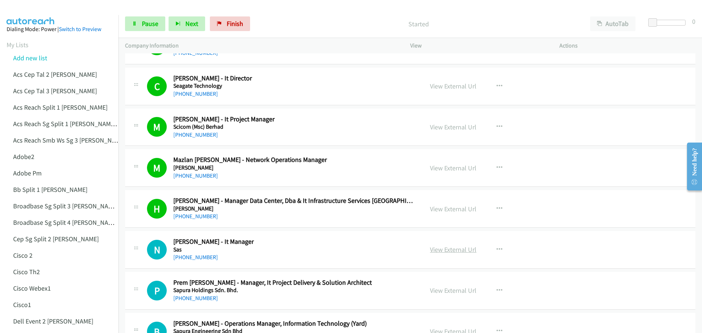
click at [464, 250] on link "View External Url" at bounding box center [453, 249] width 46 height 8
click at [137, 26] on link "Pause" at bounding box center [145, 23] width 40 height 15
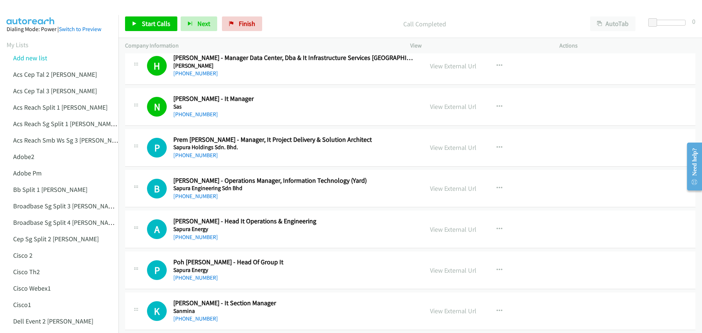
scroll to position [4899, 0]
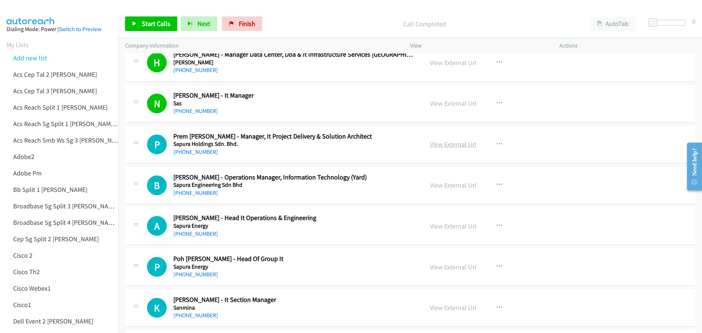
click at [455, 143] on link "View External Url" at bounding box center [453, 144] width 46 height 8
click at [442, 187] on link "View External Url" at bounding box center [453, 185] width 46 height 8
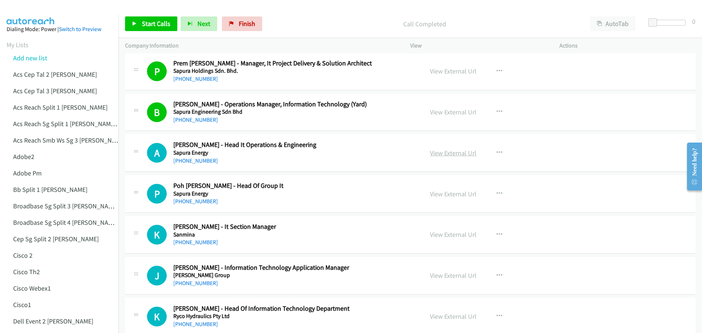
click at [449, 153] on link "View External Url" at bounding box center [453, 153] width 46 height 8
click at [445, 196] on link "View External Url" at bounding box center [453, 194] width 46 height 8
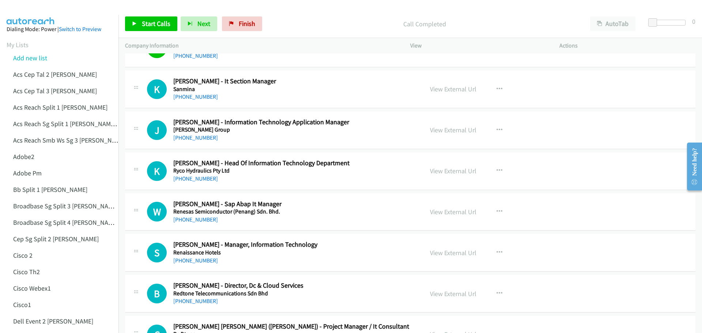
scroll to position [5119, 0]
click at [444, 87] on link "View External Url" at bounding box center [453, 88] width 46 height 8
click at [457, 128] on link "View External Url" at bounding box center [453, 129] width 46 height 8
click at [455, 169] on link "View External Url" at bounding box center [453, 170] width 46 height 8
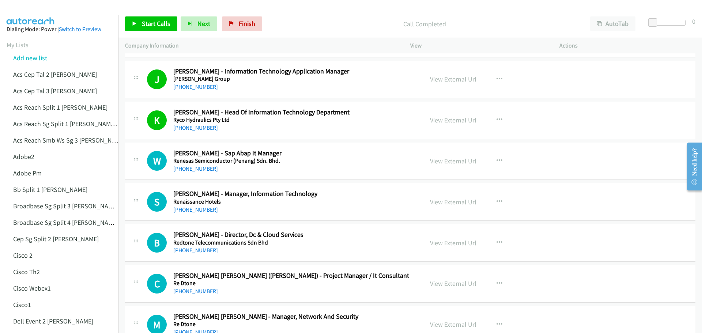
scroll to position [5192, 0]
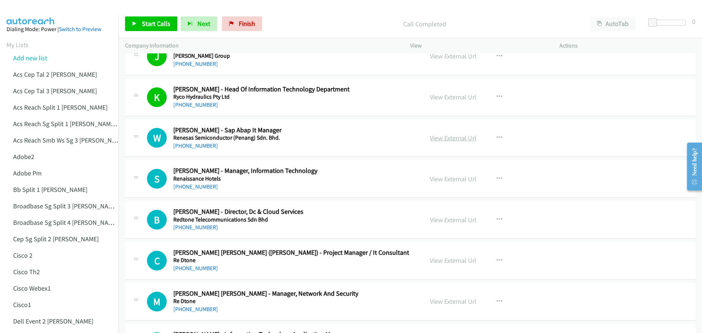
click at [439, 140] on link "View External Url" at bounding box center [453, 138] width 46 height 8
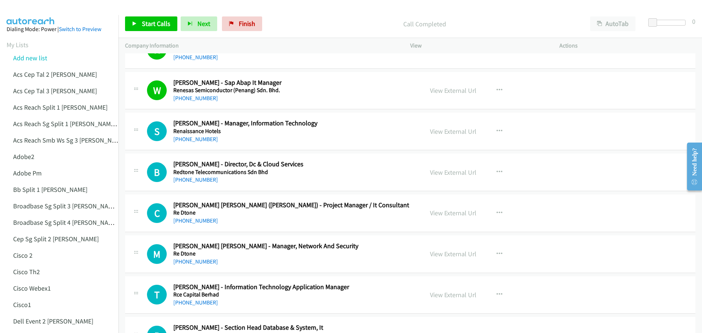
scroll to position [5265, 0]
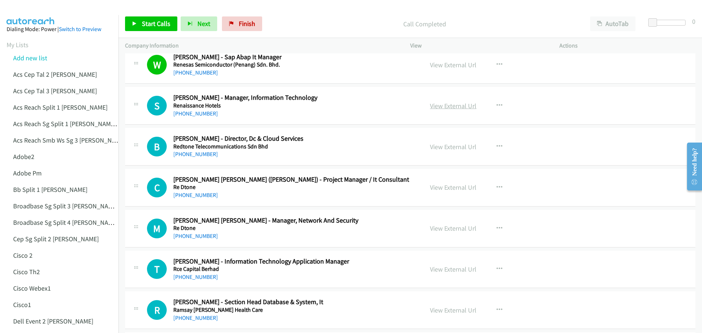
click at [442, 102] on link "View External Url" at bounding box center [453, 106] width 46 height 8
click at [447, 147] on link "View External Url" at bounding box center [453, 147] width 46 height 8
click at [460, 189] on link "View External Url" at bounding box center [453, 187] width 46 height 8
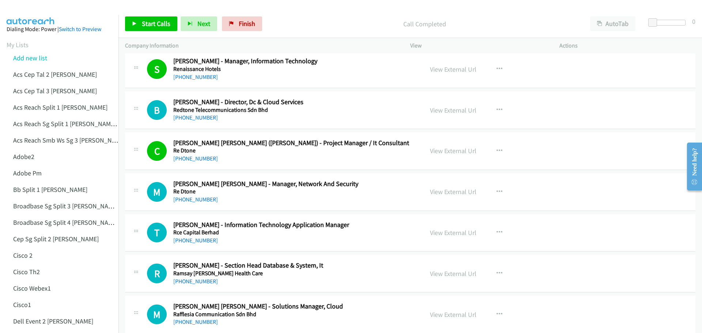
scroll to position [5338, 0]
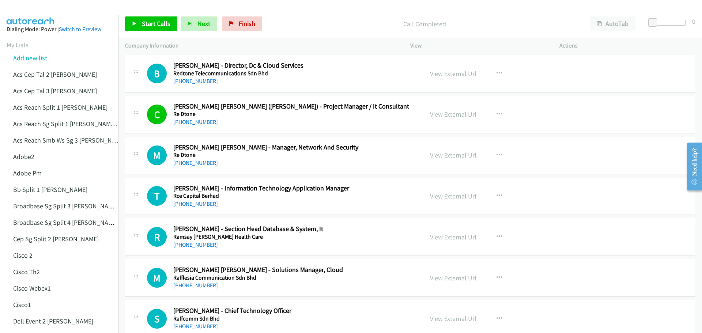
click at [452, 154] on link "View External Url" at bounding box center [453, 155] width 46 height 8
click at [446, 194] on link "View External Url" at bounding box center [453, 196] width 46 height 8
click at [448, 73] on link "View External Url" at bounding box center [453, 73] width 46 height 8
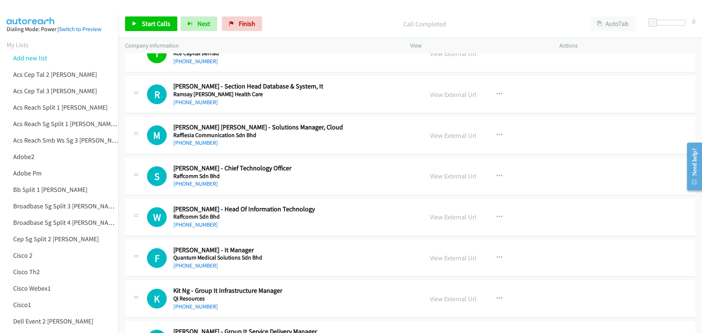
scroll to position [5484, 0]
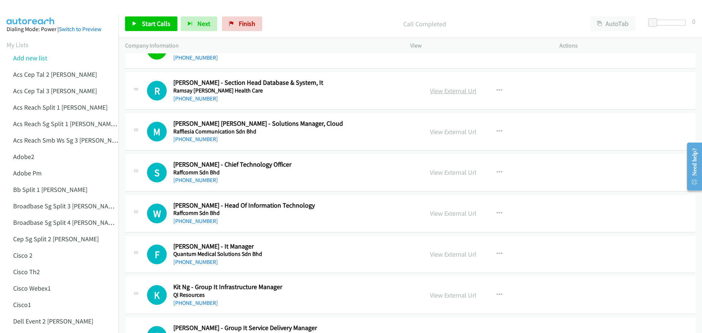
click at [446, 92] on link "View External Url" at bounding box center [453, 91] width 46 height 8
click at [450, 136] on link "View External Url" at bounding box center [453, 132] width 46 height 8
click at [443, 172] on link "View External Url" at bounding box center [453, 172] width 46 height 8
click at [444, 216] on link "View External Url" at bounding box center [453, 213] width 46 height 8
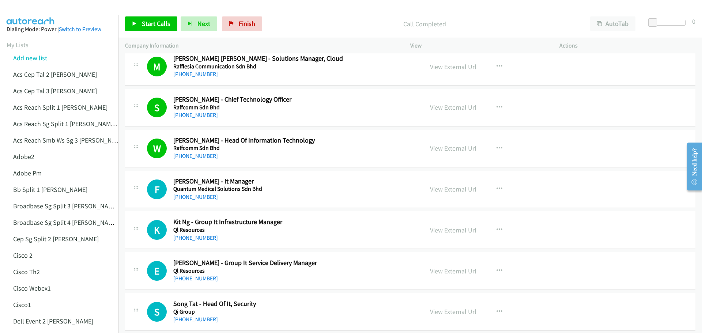
scroll to position [5594, 0]
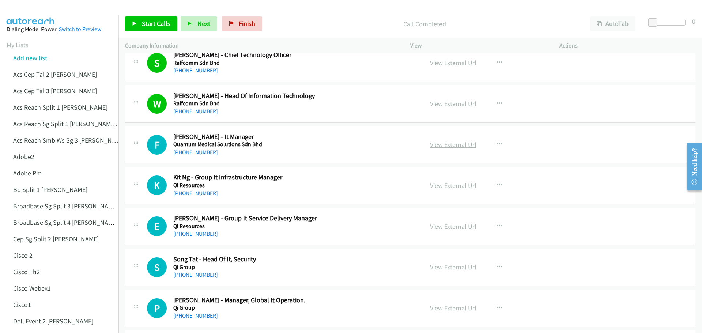
click at [440, 144] on link "View External Url" at bounding box center [453, 144] width 46 height 8
click at [442, 186] on link "View External Url" at bounding box center [453, 185] width 46 height 8
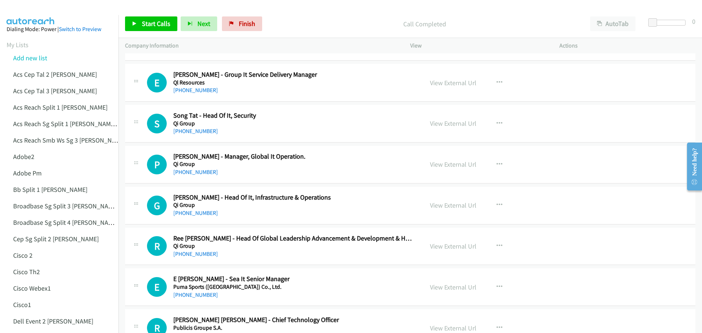
scroll to position [5740, 0]
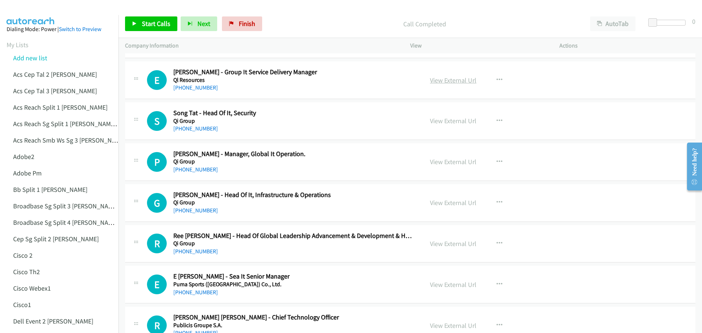
click at [457, 81] on link "View External Url" at bounding box center [453, 80] width 46 height 8
